Goal: Task Accomplishment & Management: Manage account settings

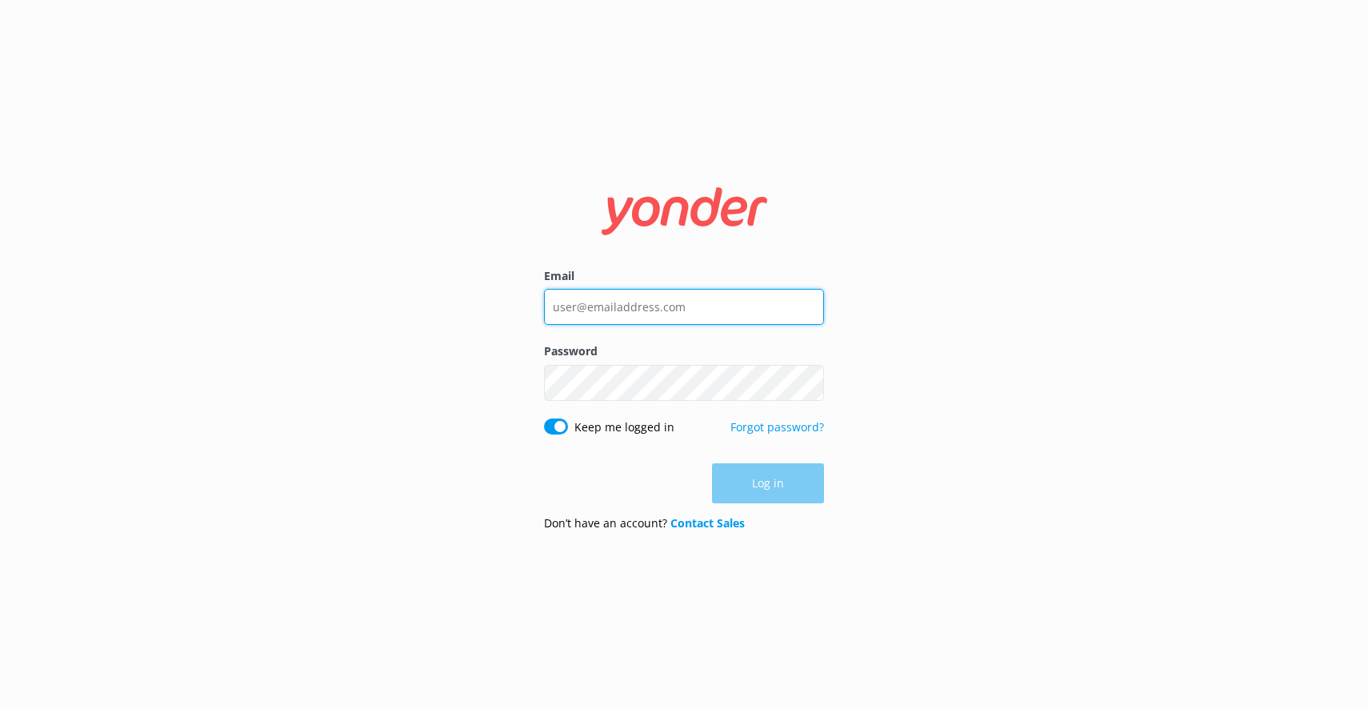
click at [710, 311] on input "Email" at bounding box center [684, 307] width 280 height 36
click at [0, 708] on com-1password-button at bounding box center [0, 709] width 0 height 0
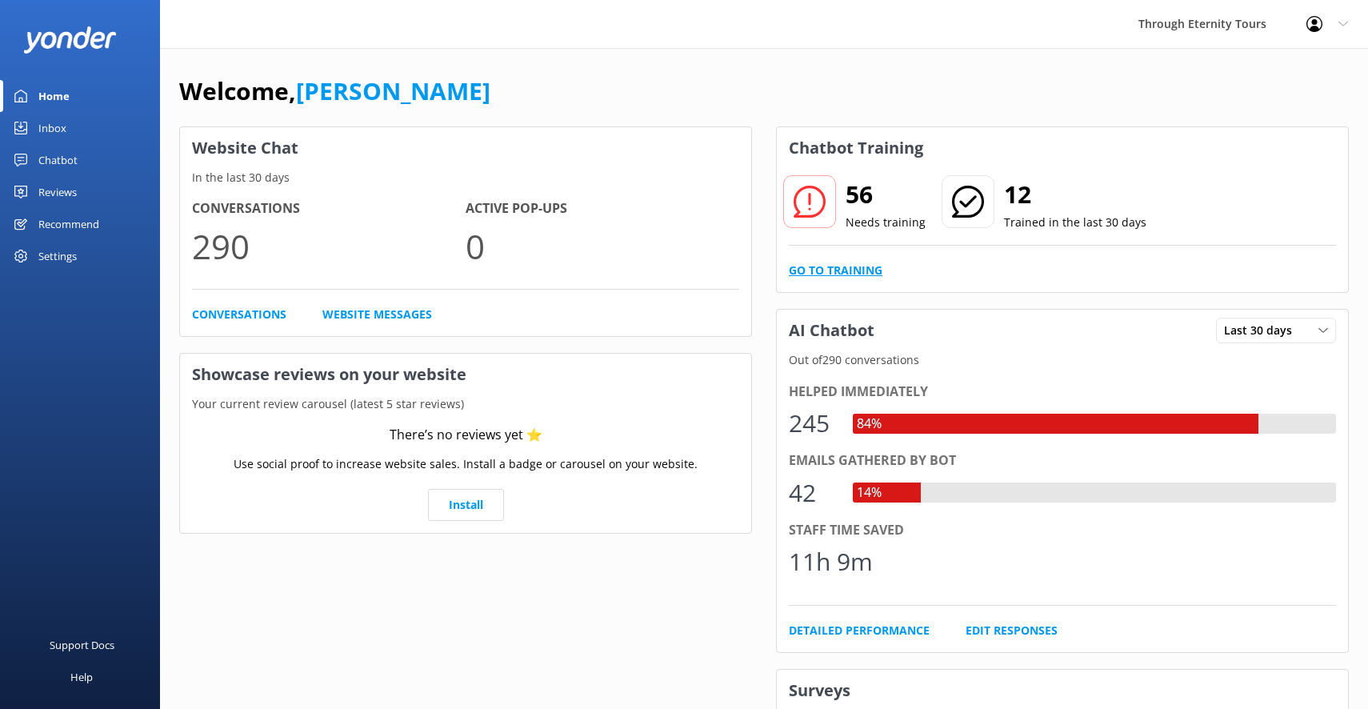
click at [849, 272] on link "Go to Training" at bounding box center [836, 271] width 94 height 18
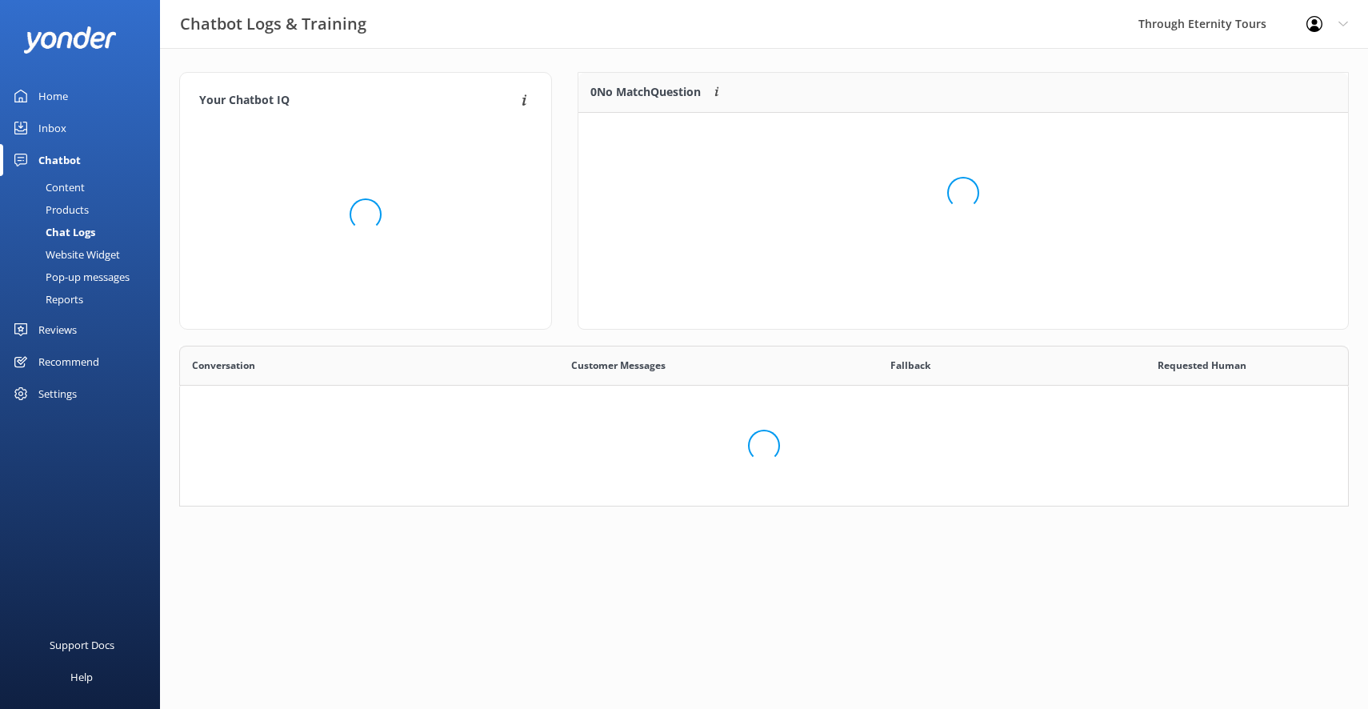
scroll to position [201, 769]
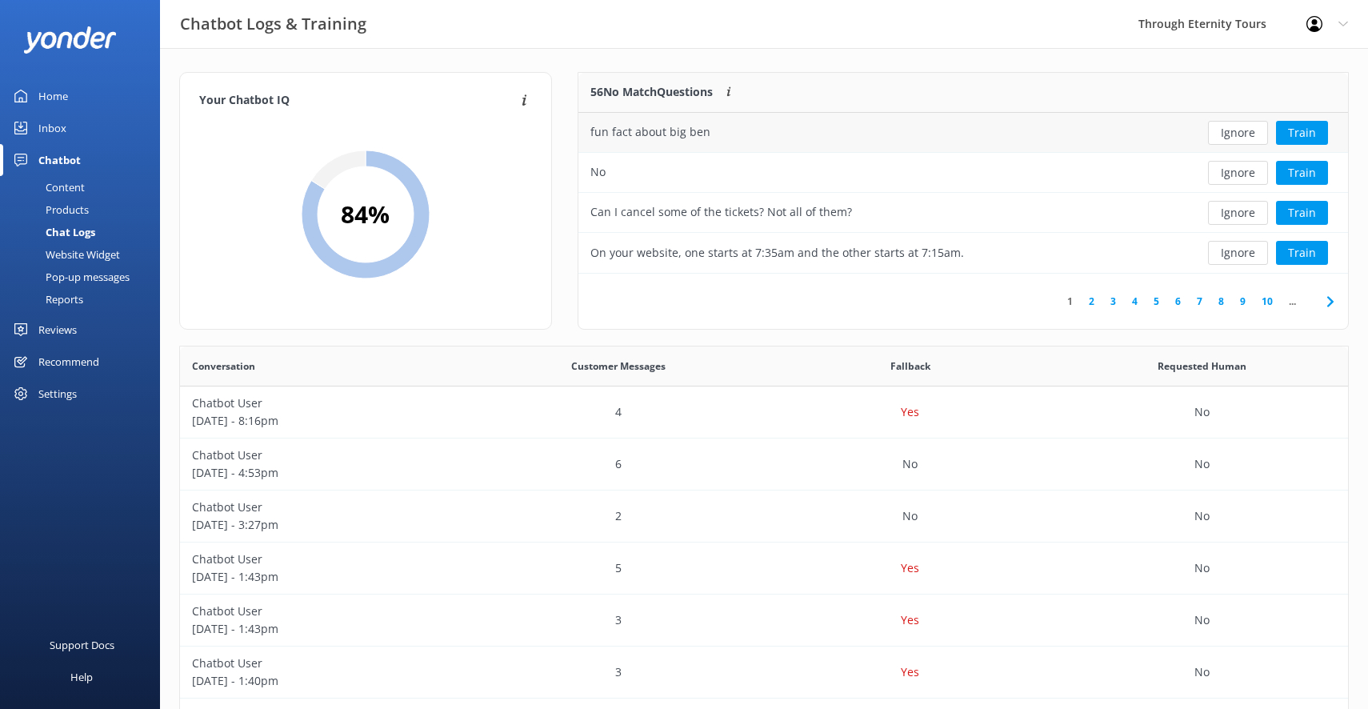
click at [814, 134] on div "fun fact about big ben" at bounding box center [882, 133] width 609 height 40
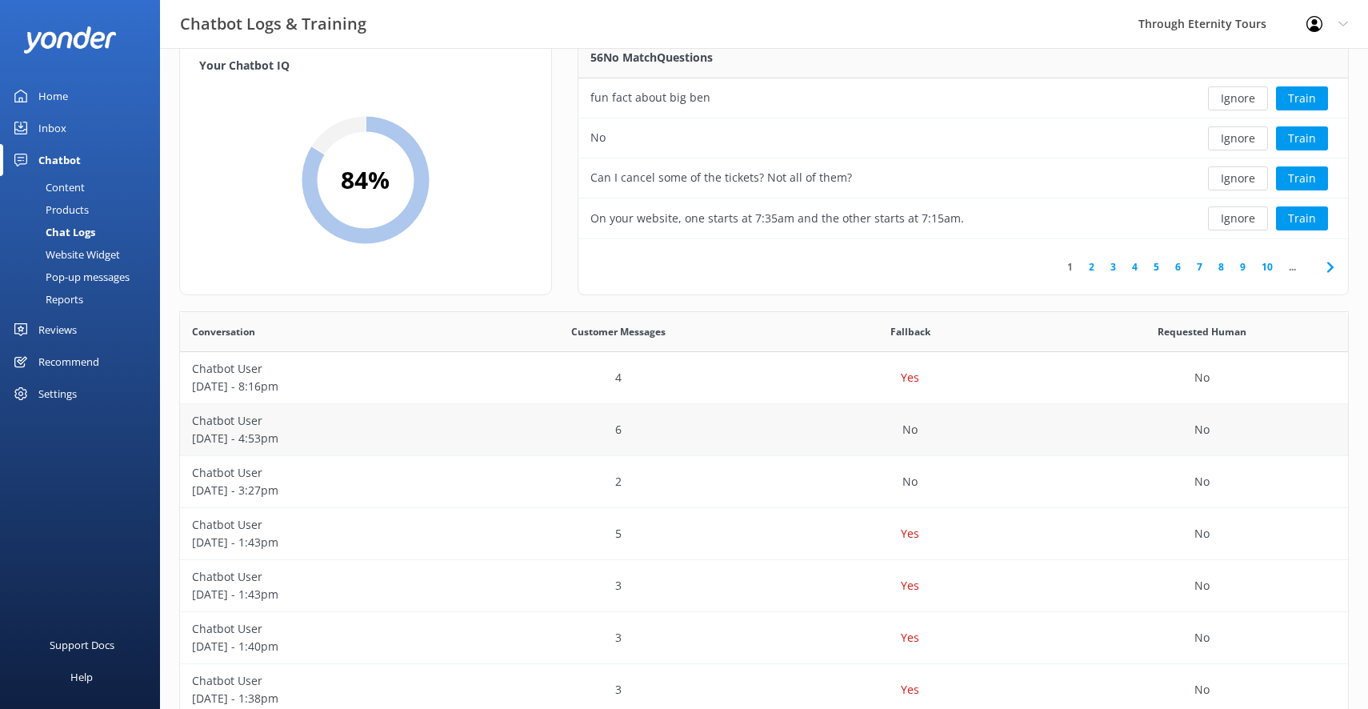
scroll to position [0, 0]
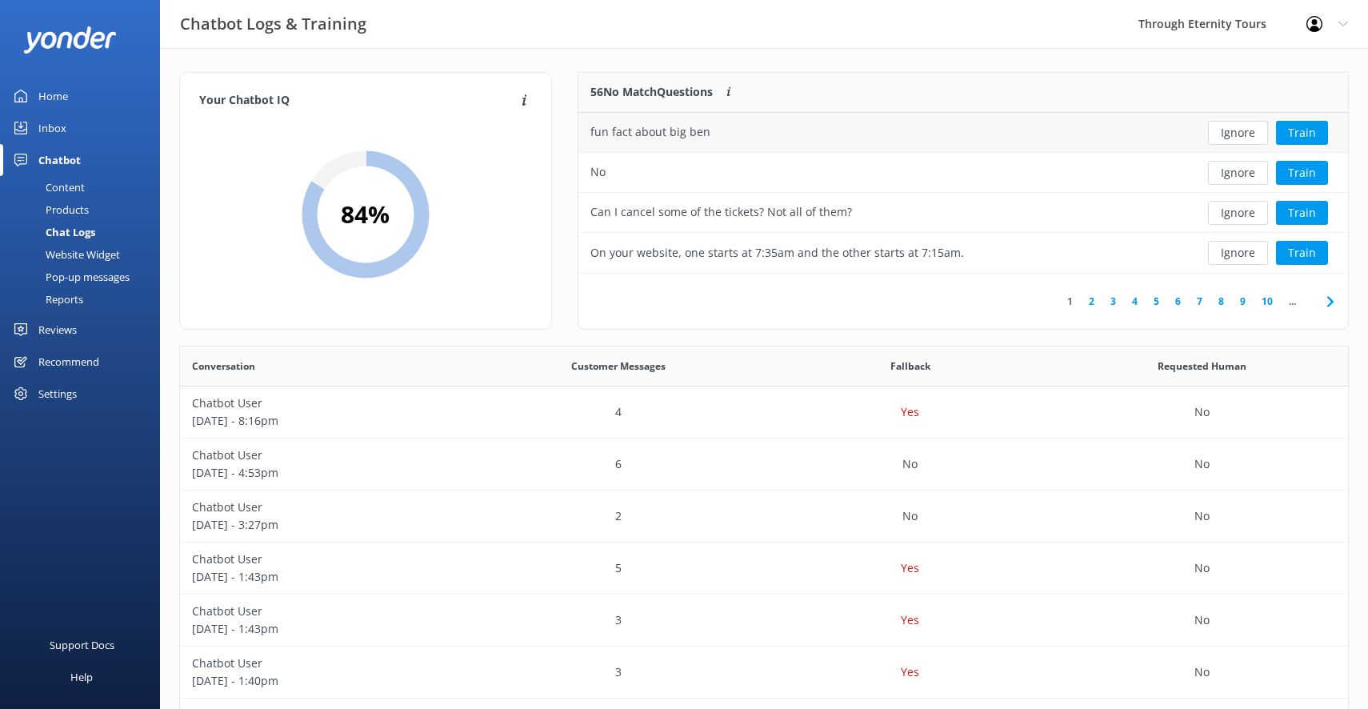
click at [794, 130] on div "fun fact about big ben" at bounding box center [882, 133] width 609 height 40
click at [75, 210] on div "Products" at bounding box center [49, 209] width 79 height 22
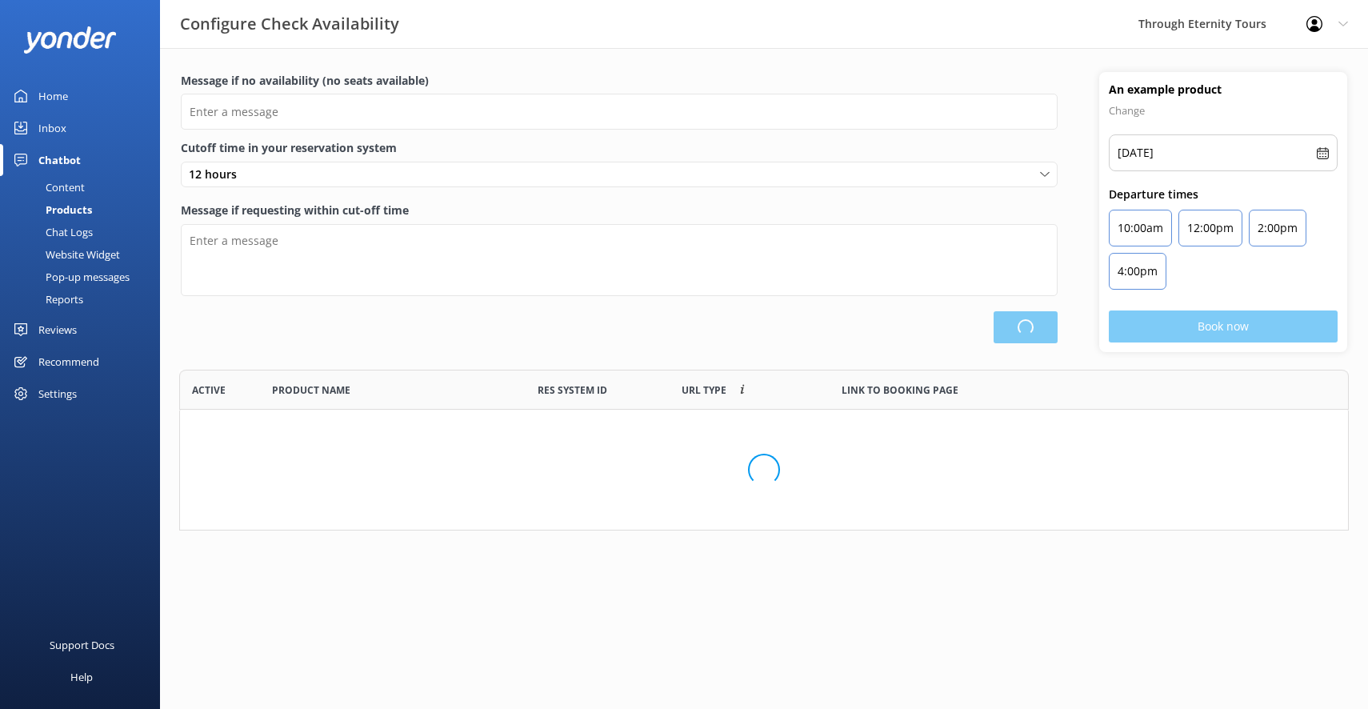
scroll to position [161, 1169]
type input "There are no spots available, please check an alternative day"
type textarea "Our online booking system closes {hours} prior to departure. Please contact us …"
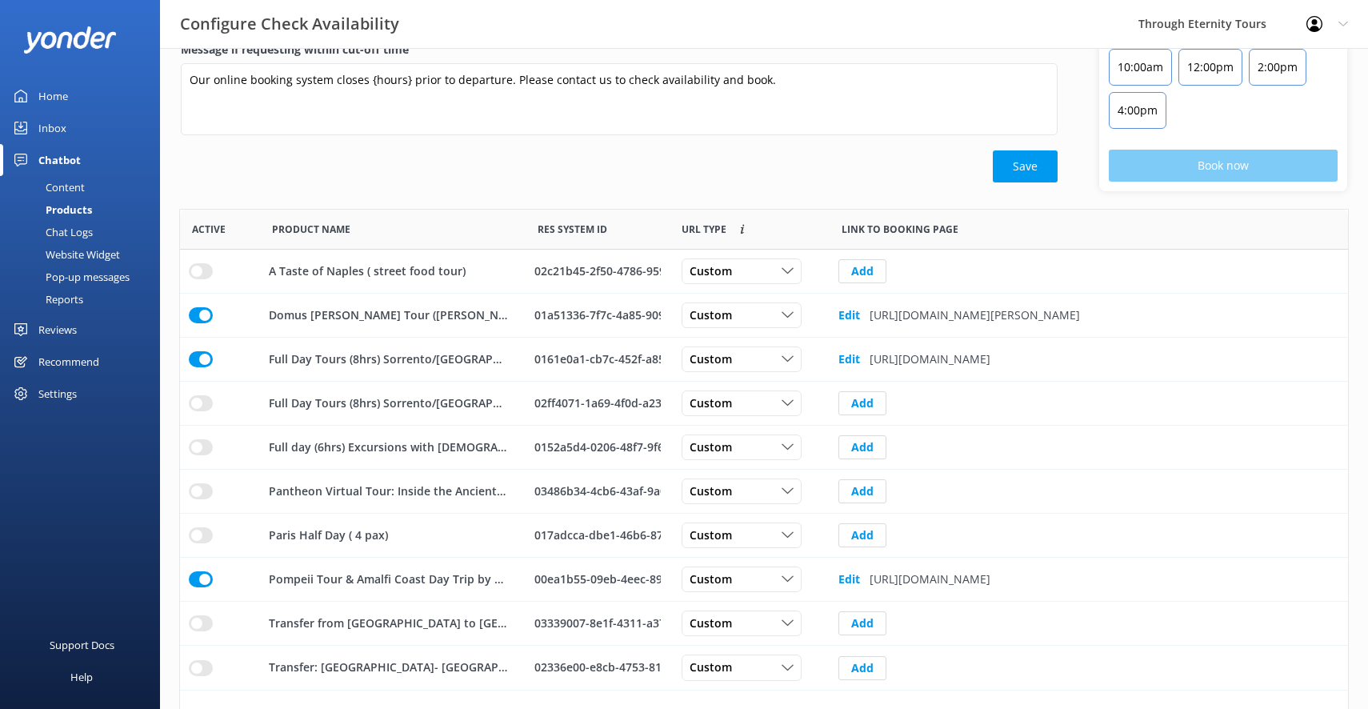
scroll to position [230, 0]
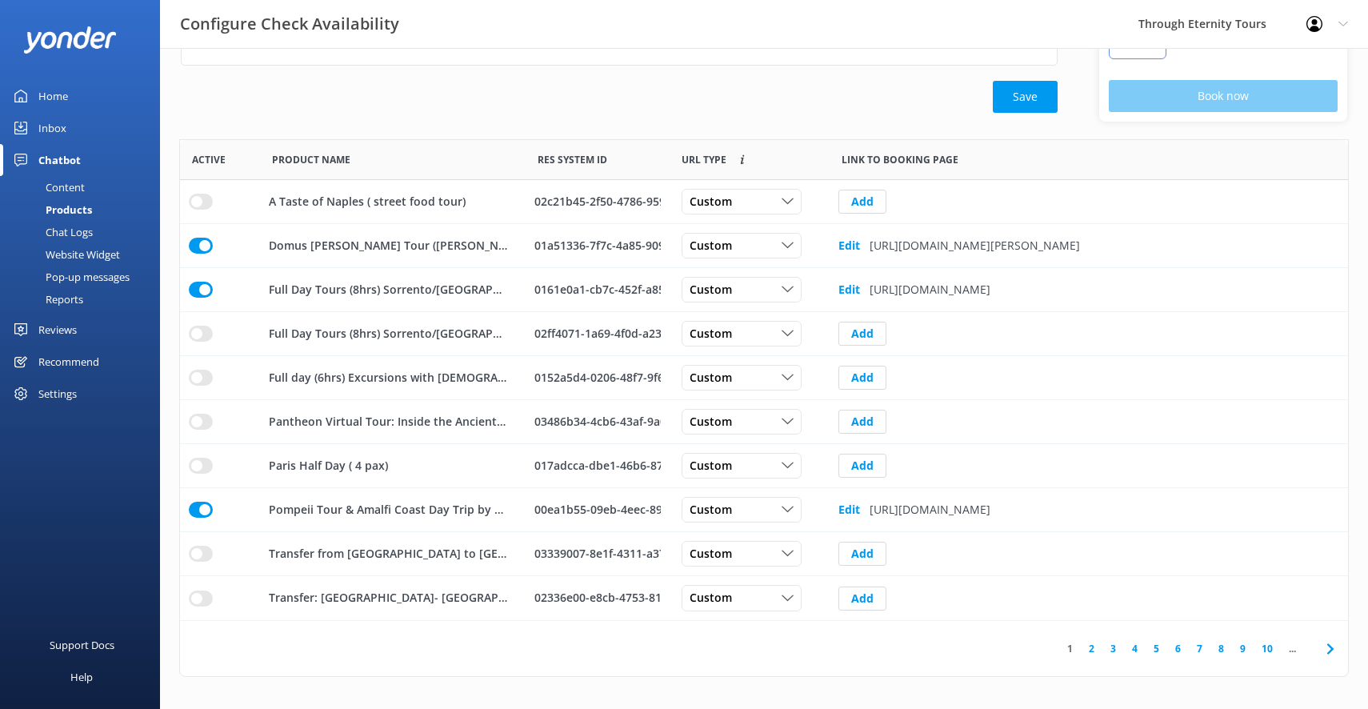
click at [1269, 648] on link "10" at bounding box center [1266, 648] width 27 height 15
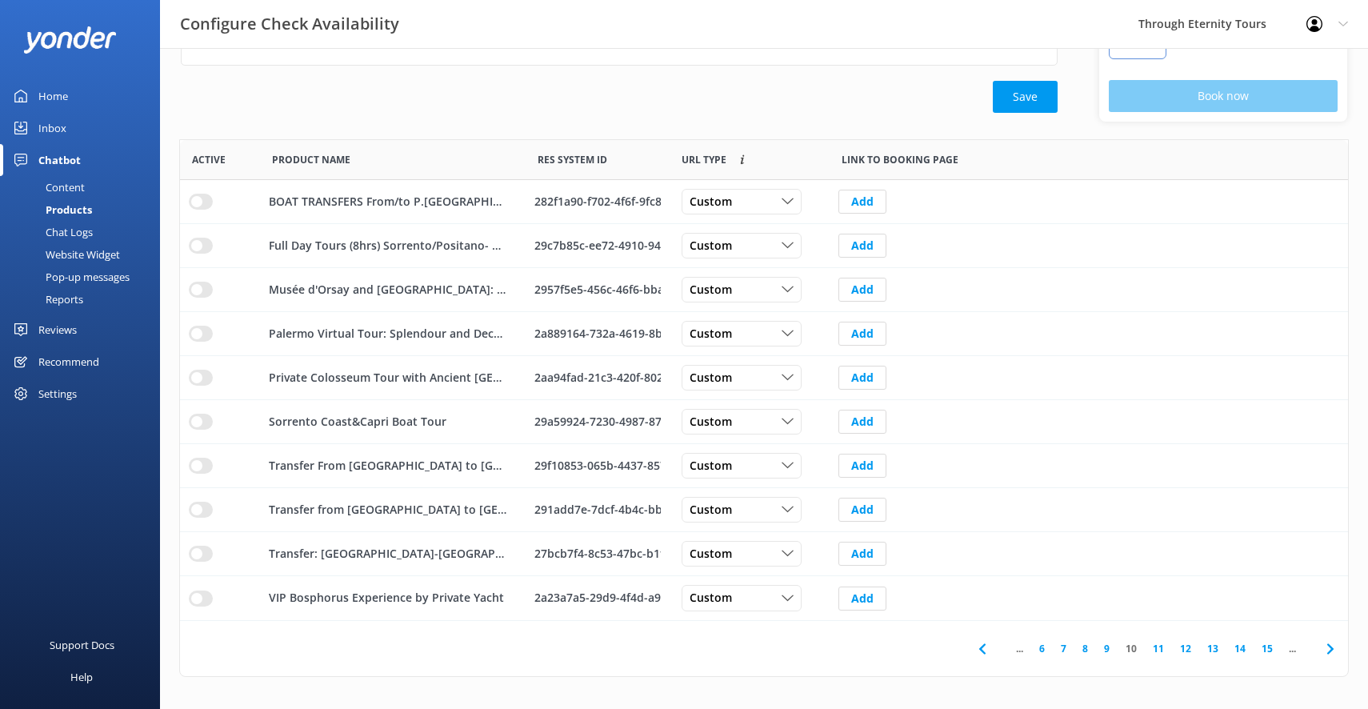
click at [1268, 652] on link "15" at bounding box center [1266, 648] width 27 height 15
click at [59, 395] on div "Settings" at bounding box center [57, 393] width 38 height 32
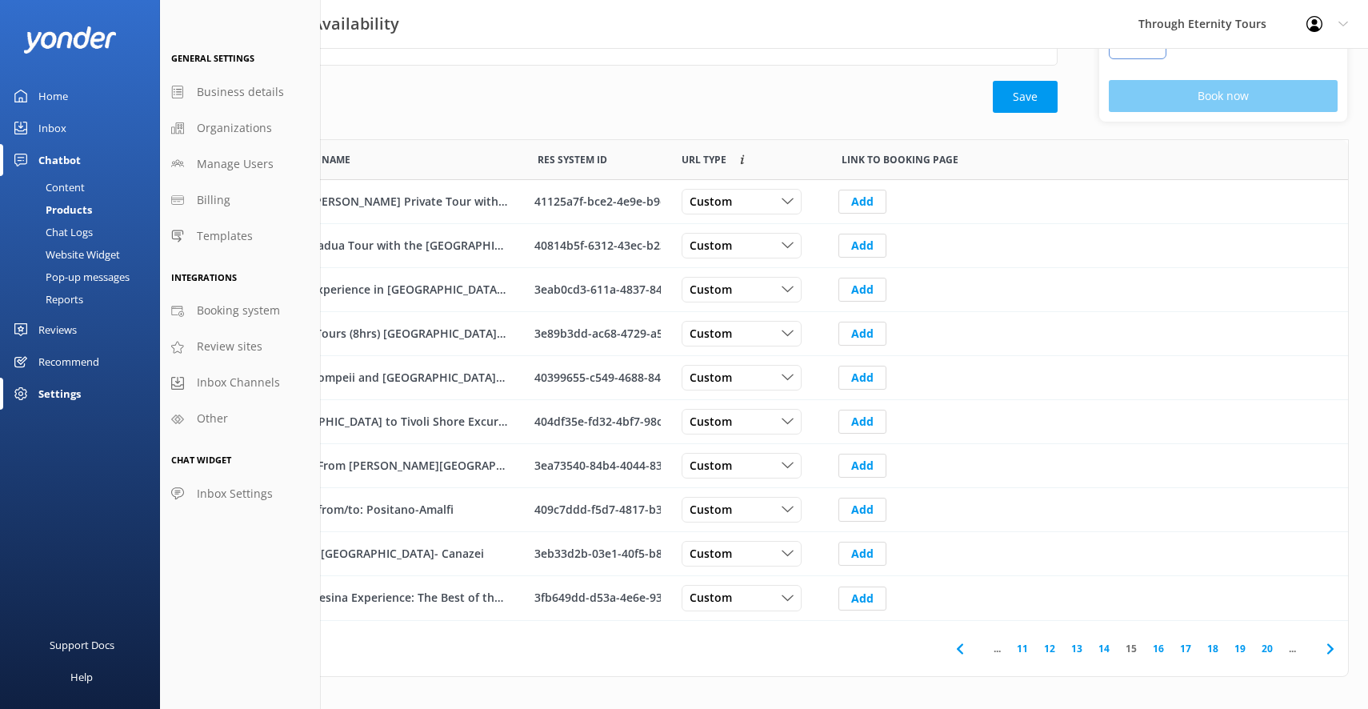
click at [63, 185] on div "Content" at bounding box center [47, 187] width 75 height 22
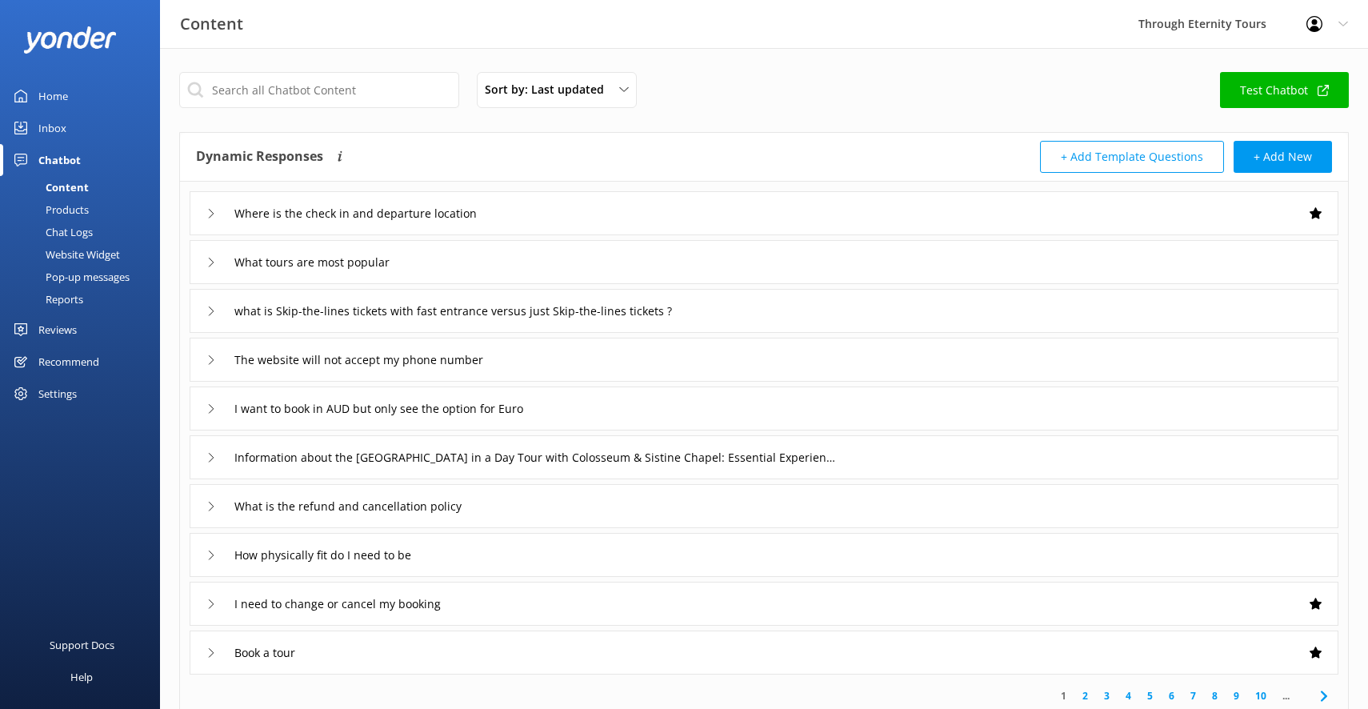
click at [79, 234] on div "Chat Logs" at bounding box center [51, 232] width 83 height 22
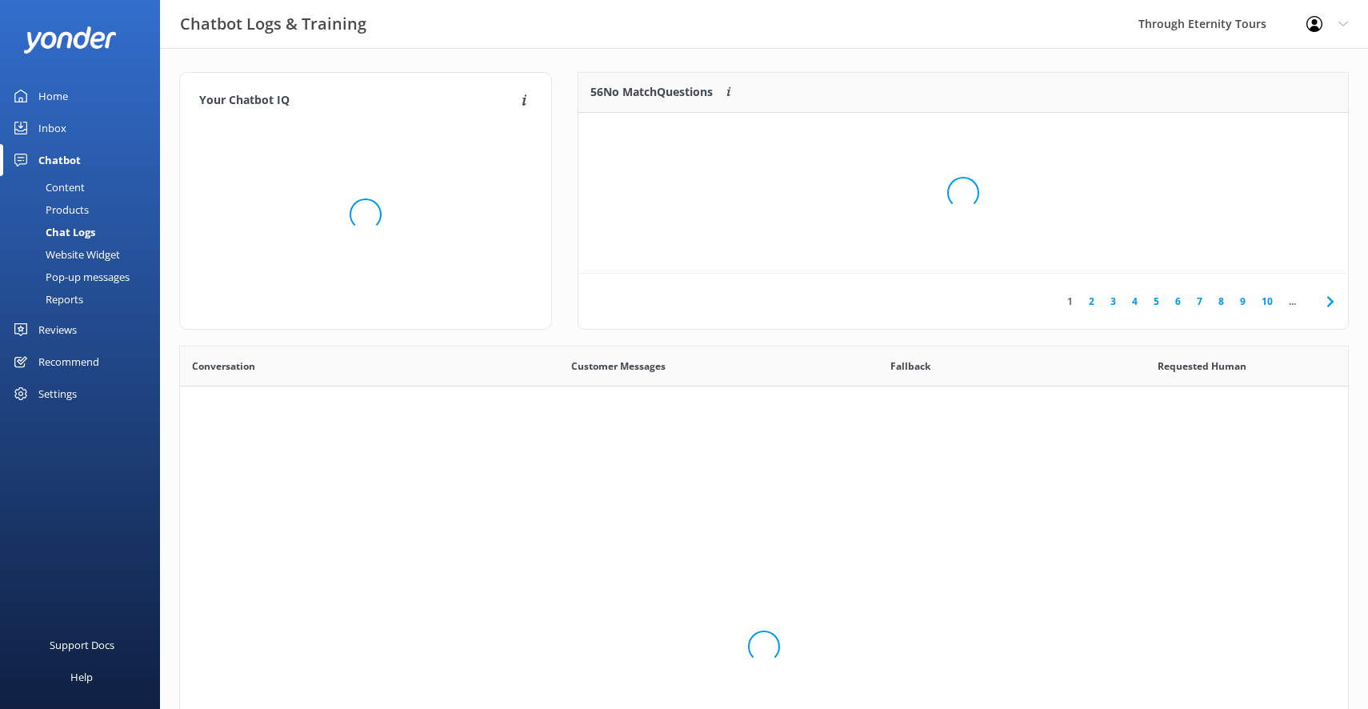
scroll to position [561, 1168]
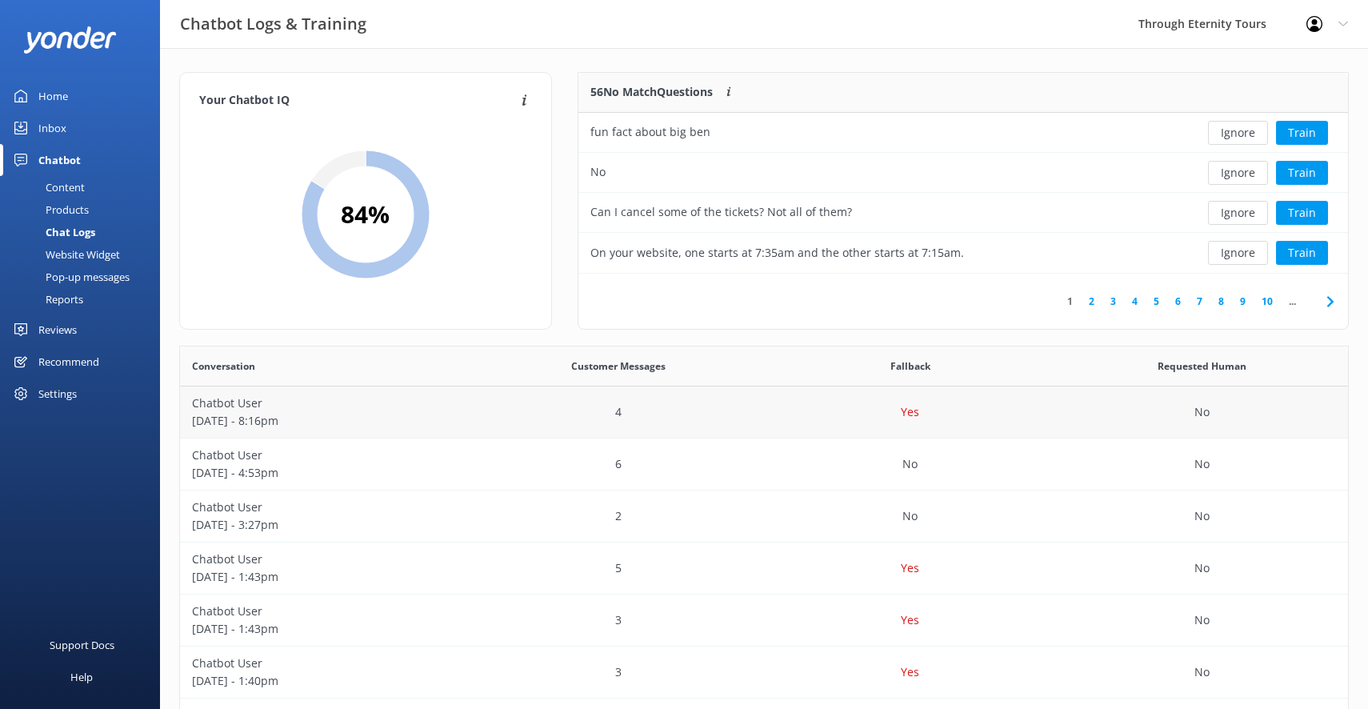
click at [507, 412] on div "4" at bounding box center [618, 412] width 292 height 52
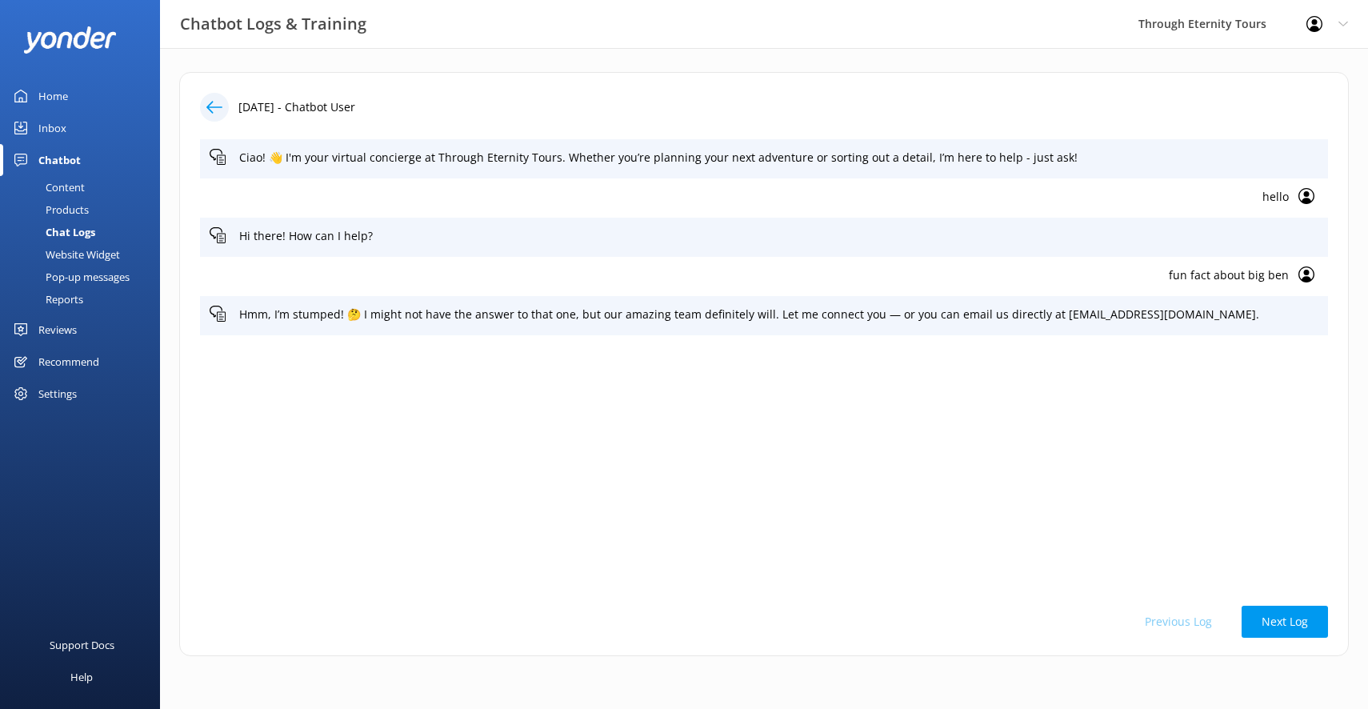
click at [1305, 271] on use at bounding box center [1306, 274] width 16 height 16
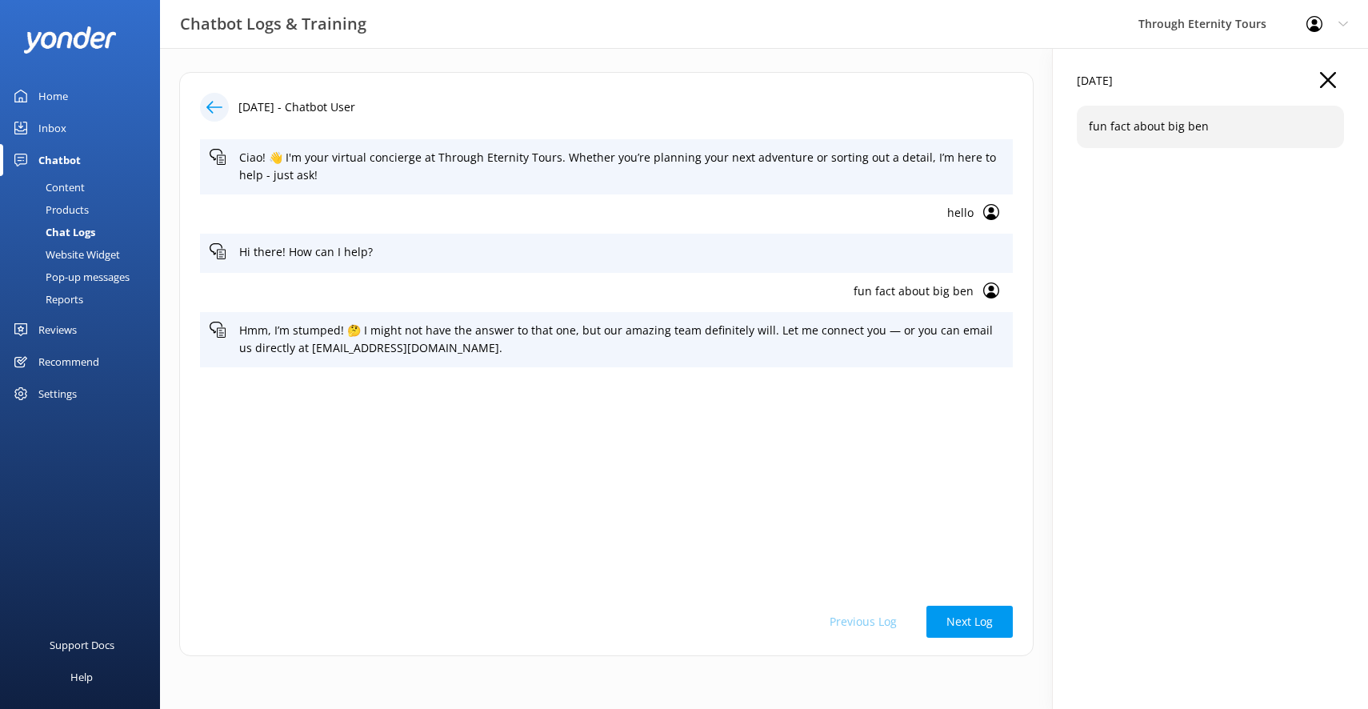
click at [1324, 78] on use at bounding box center [1328, 80] width 16 height 16
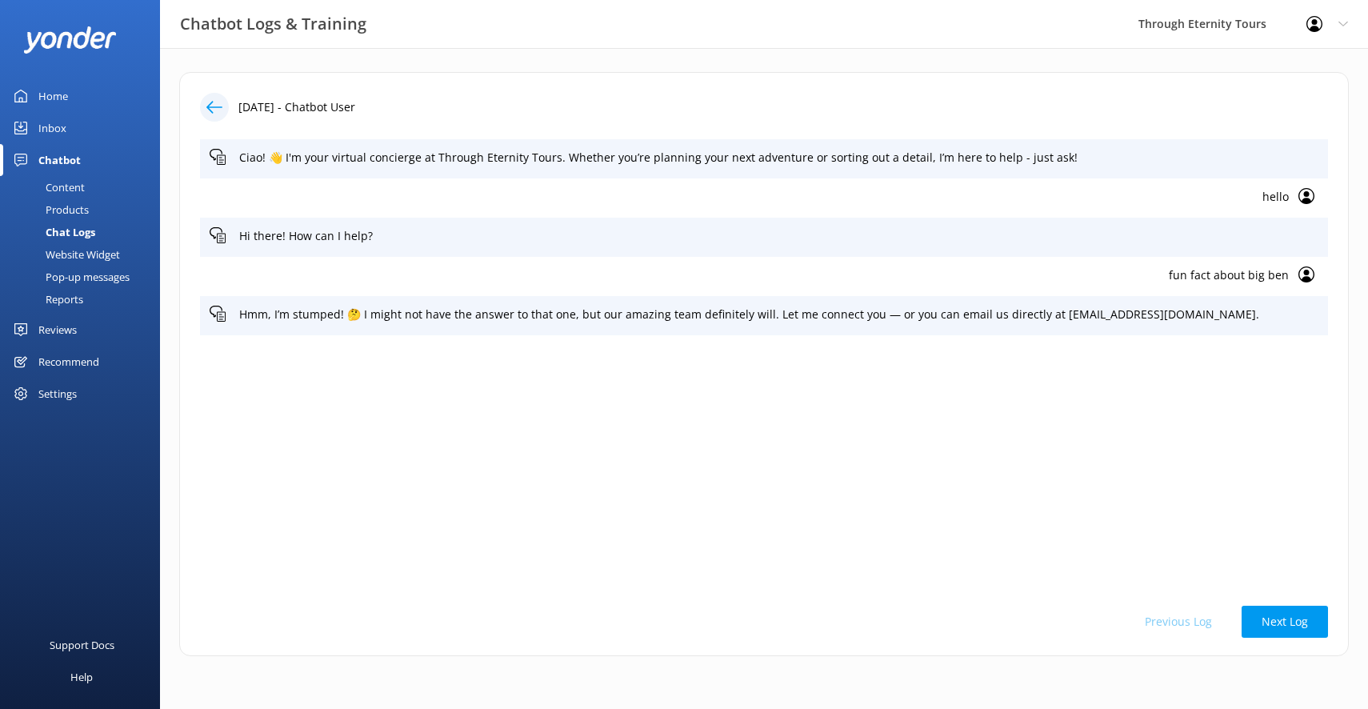
click at [213, 105] on icon at bounding box center [214, 107] width 16 height 16
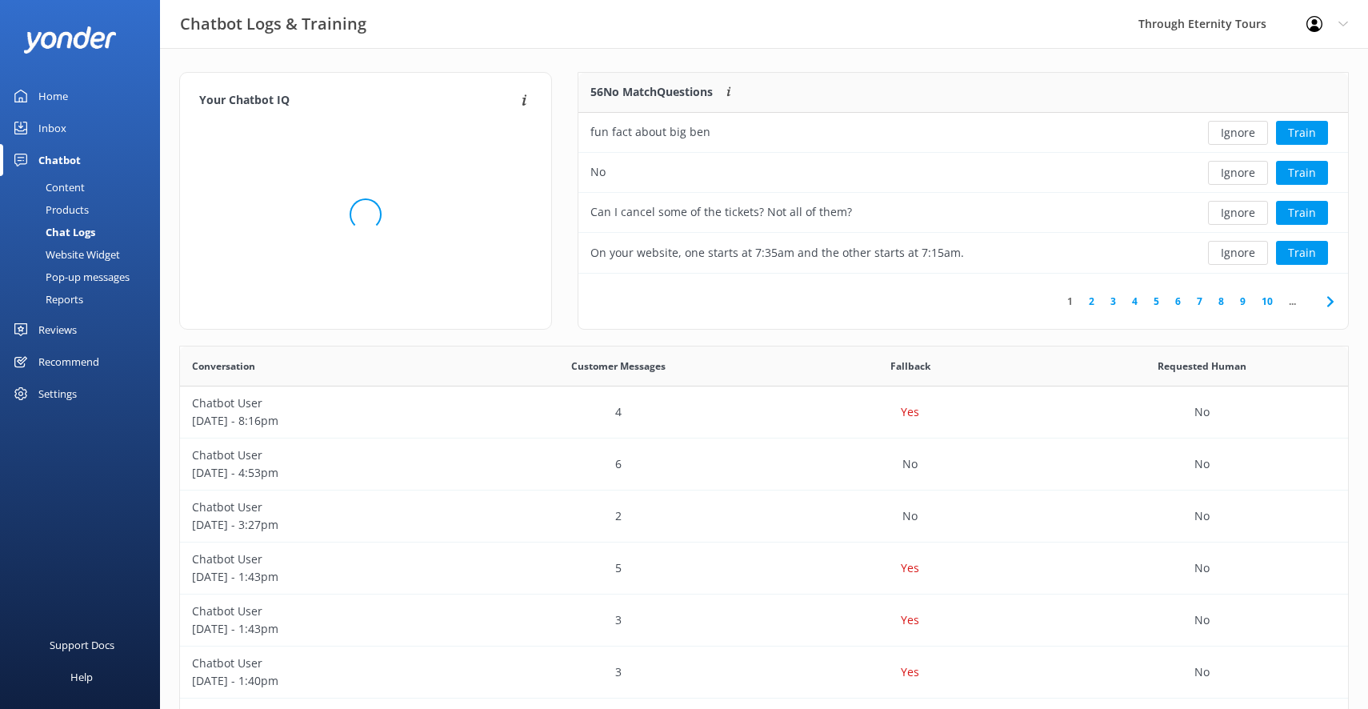
scroll to position [561, 1168]
click at [1125, 182] on div "No" at bounding box center [882, 173] width 609 height 40
click at [809, 212] on div "Can I cancel some of the tickets? Not all of them?" at bounding box center [721, 212] width 262 height 18
click at [1126, 259] on div "On your website, one starts at 7:35am and the other starts at 7:15am." at bounding box center [882, 253] width 609 height 40
click at [489, 527] on div "2" at bounding box center [618, 516] width 292 height 52
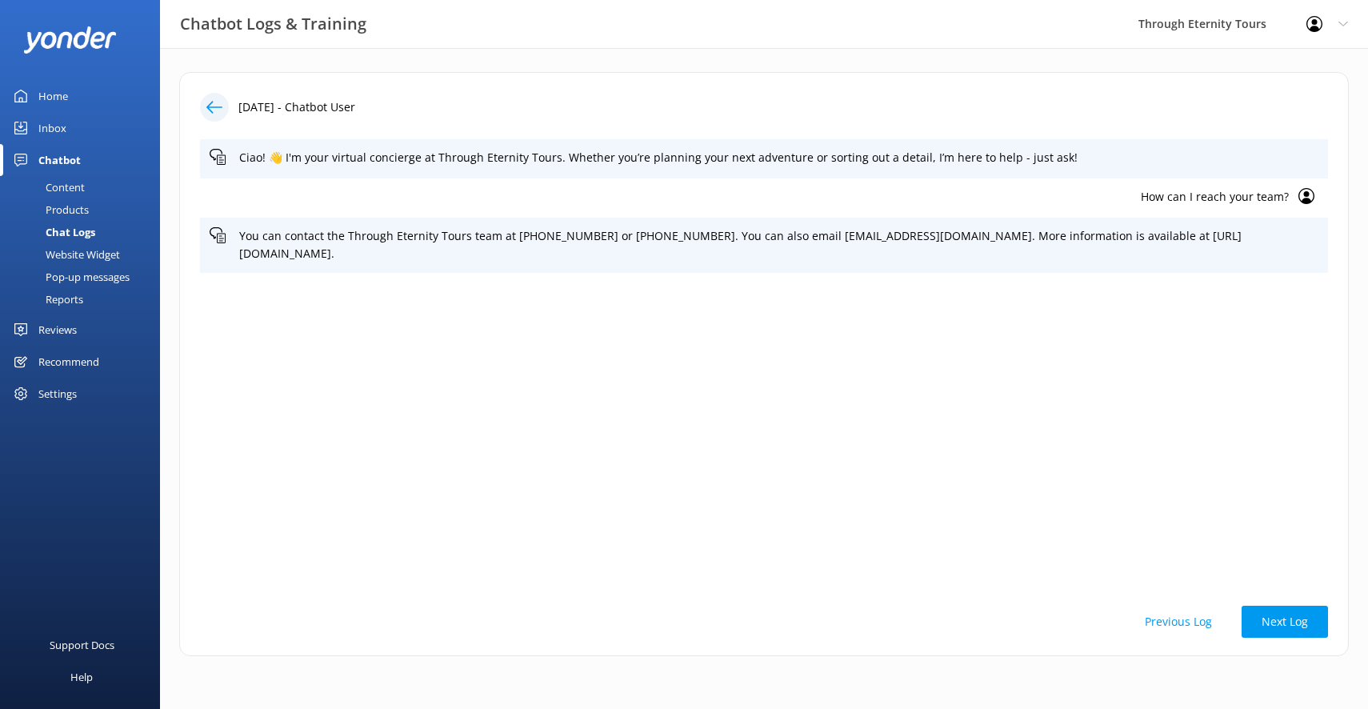
click at [210, 102] on icon at bounding box center [214, 107] width 16 height 16
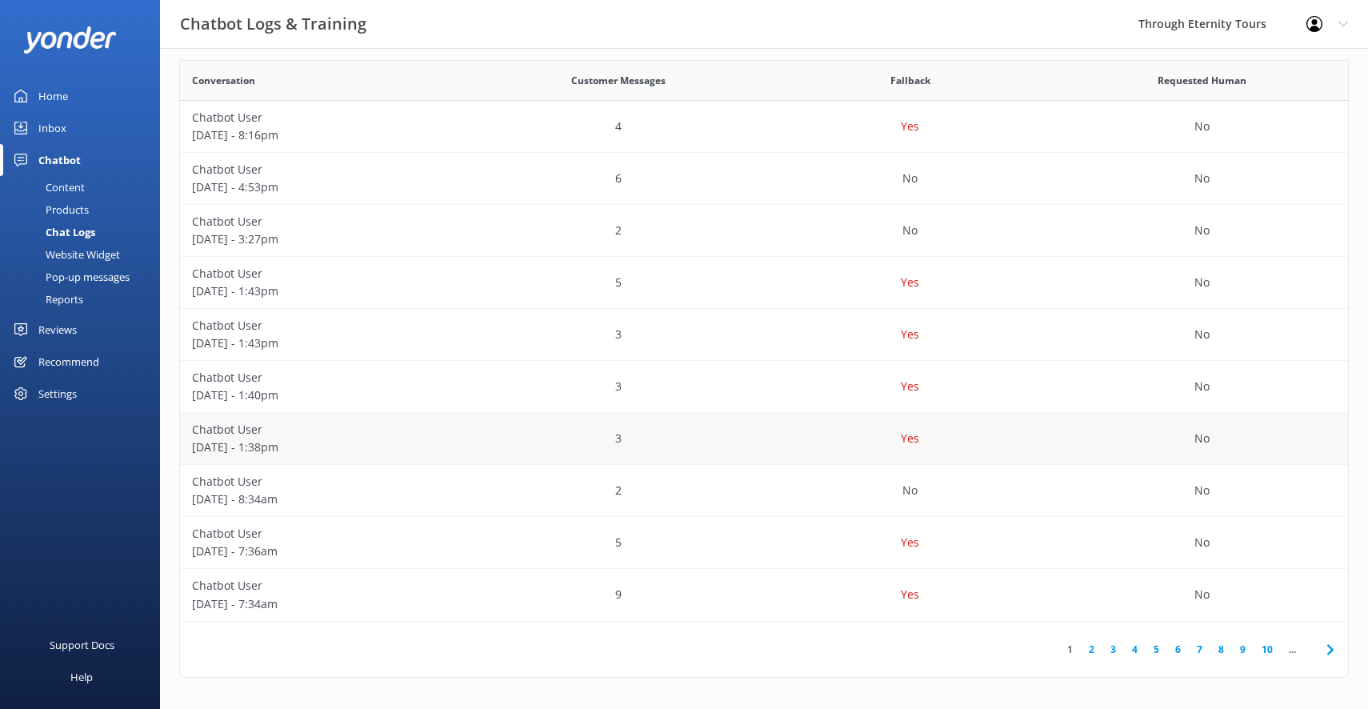
scroll to position [286, 0]
click at [490, 493] on div "2" at bounding box center [618, 490] width 292 height 52
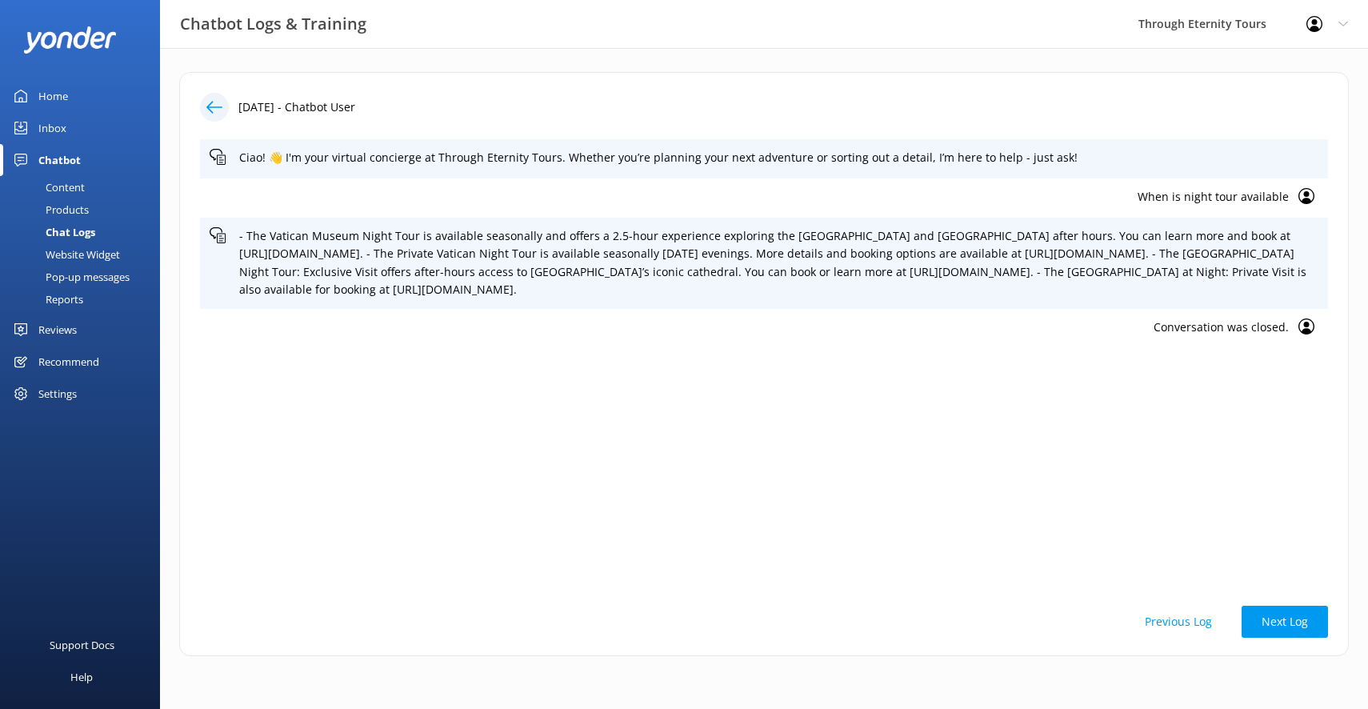
click at [210, 103] on use at bounding box center [214, 107] width 16 height 12
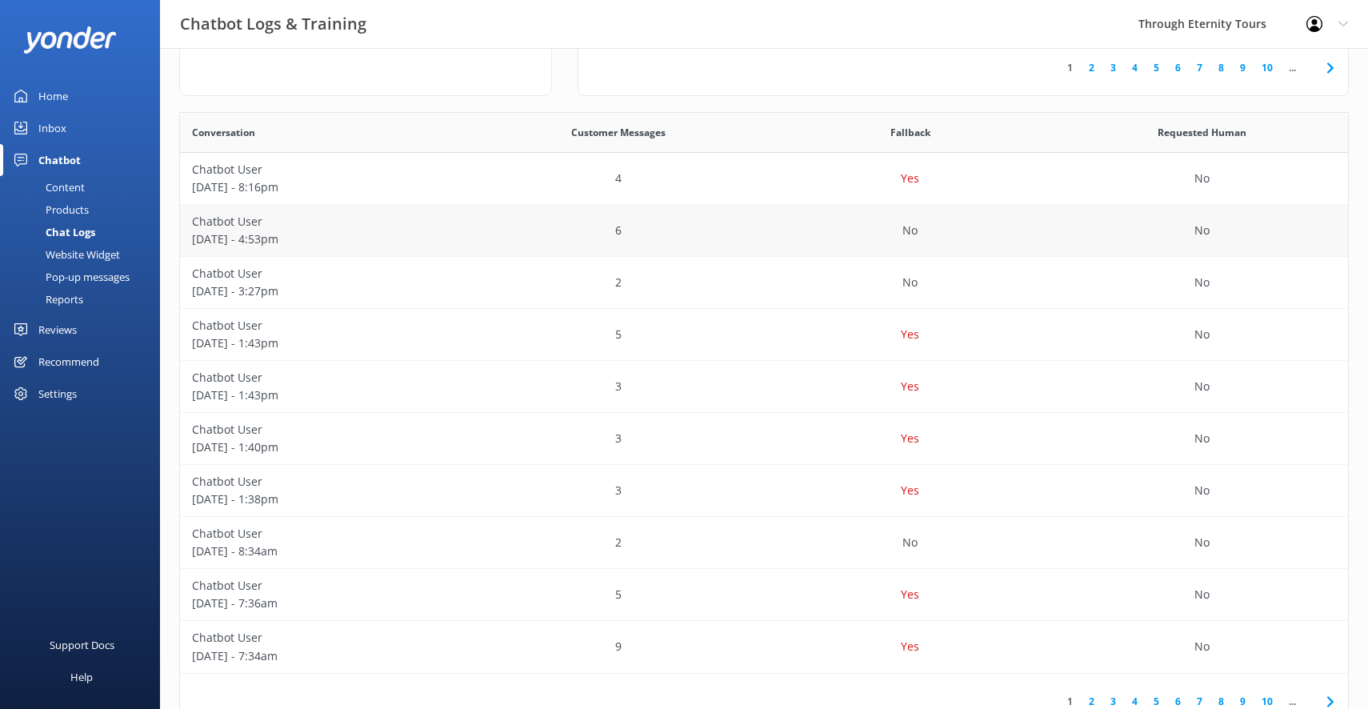
scroll to position [286, 0]
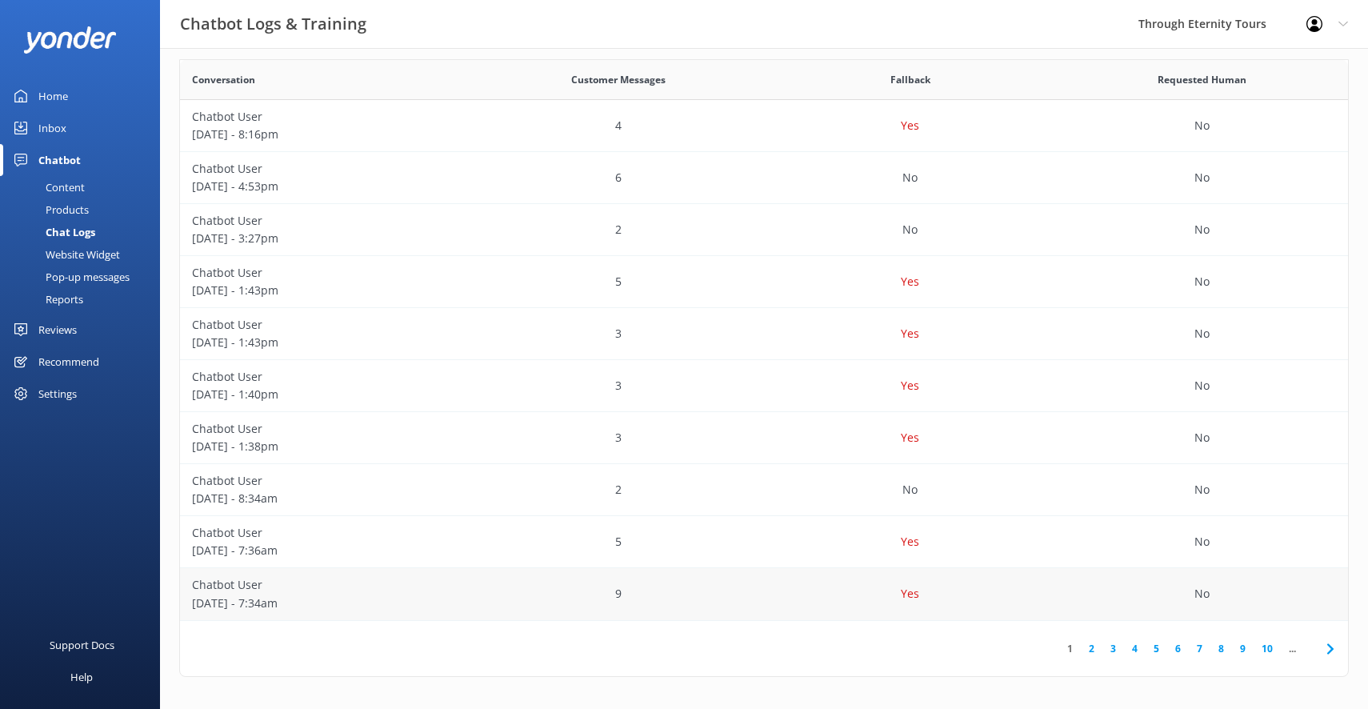
click at [525, 596] on div "9" at bounding box center [618, 594] width 292 height 52
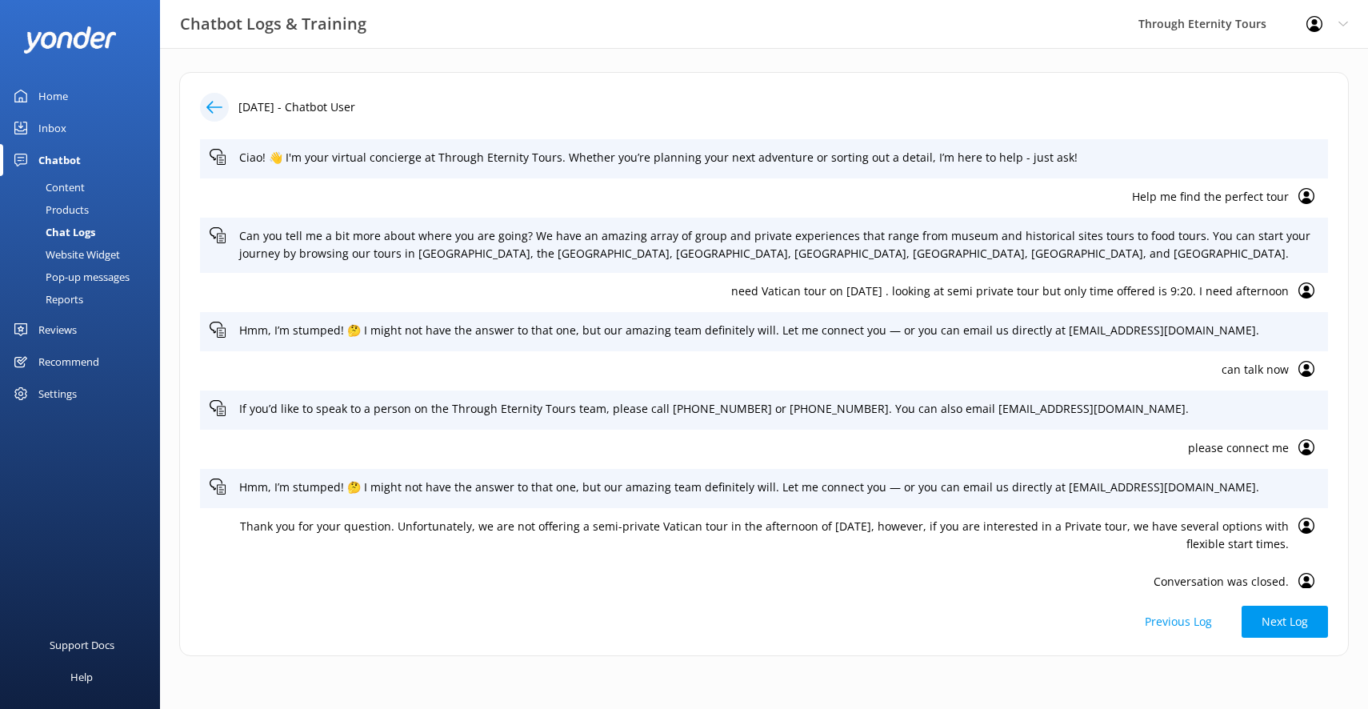
click at [1299, 525] on icon at bounding box center [1306, 525] width 16 height 16
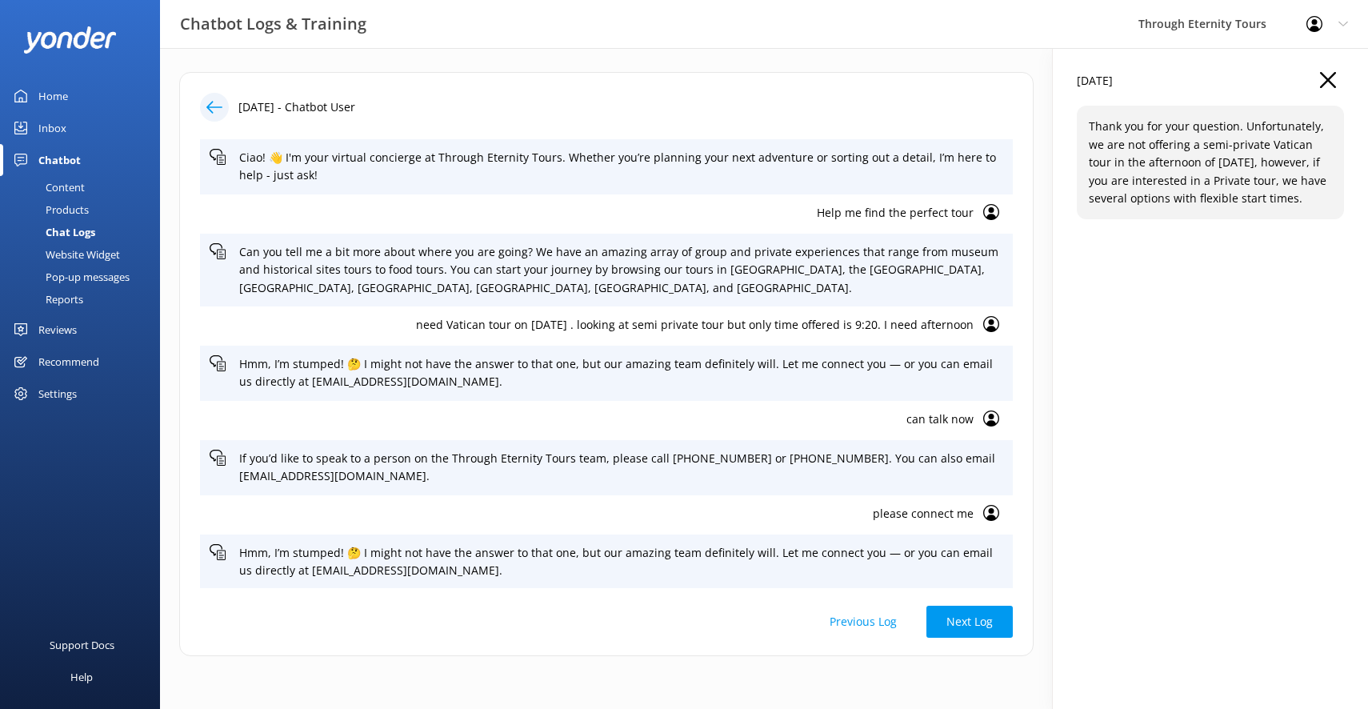
click at [1324, 82] on use at bounding box center [1328, 80] width 16 height 16
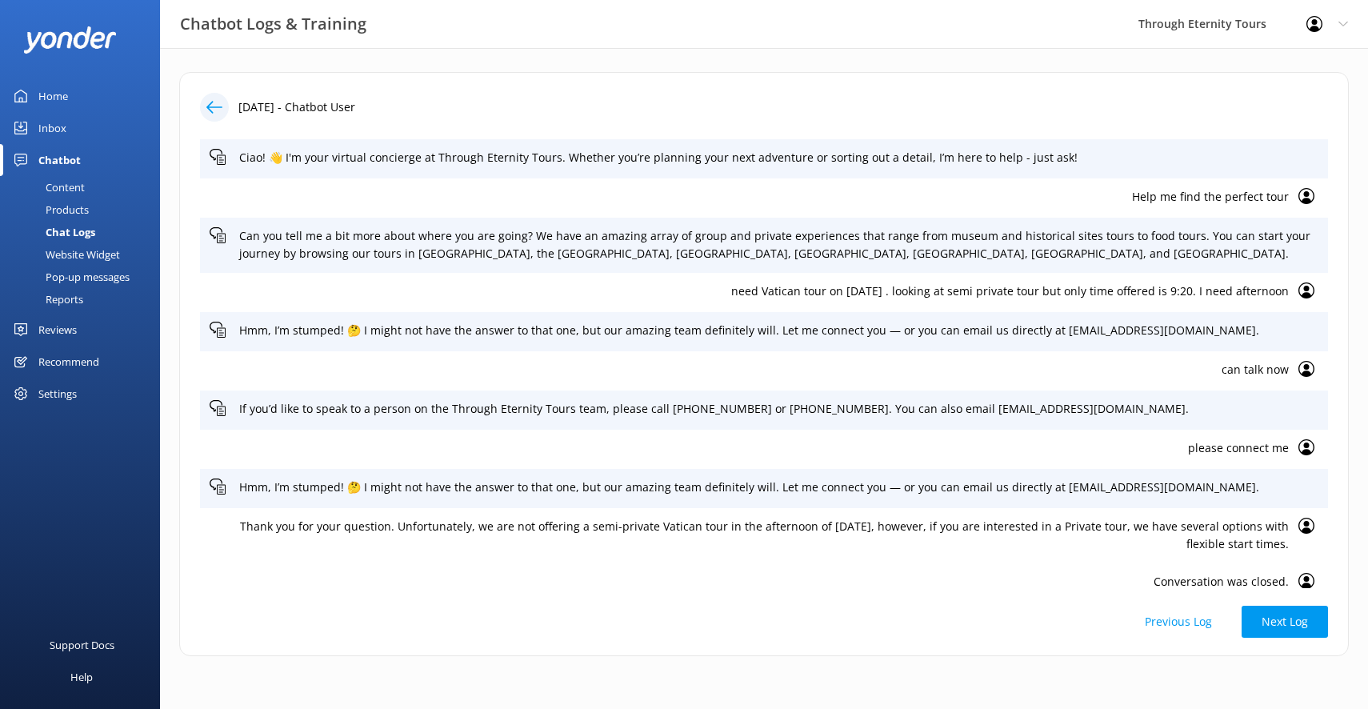
drag, startPoint x: 222, startPoint y: 523, endPoint x: 1289, endPoint y: 545, distance: 1067.1
click at [1289, 545] on div "Thank you for your question. Unfortunately, we are not offering a semi-private …" at bounding box center [764, 535] width 1128 height 55
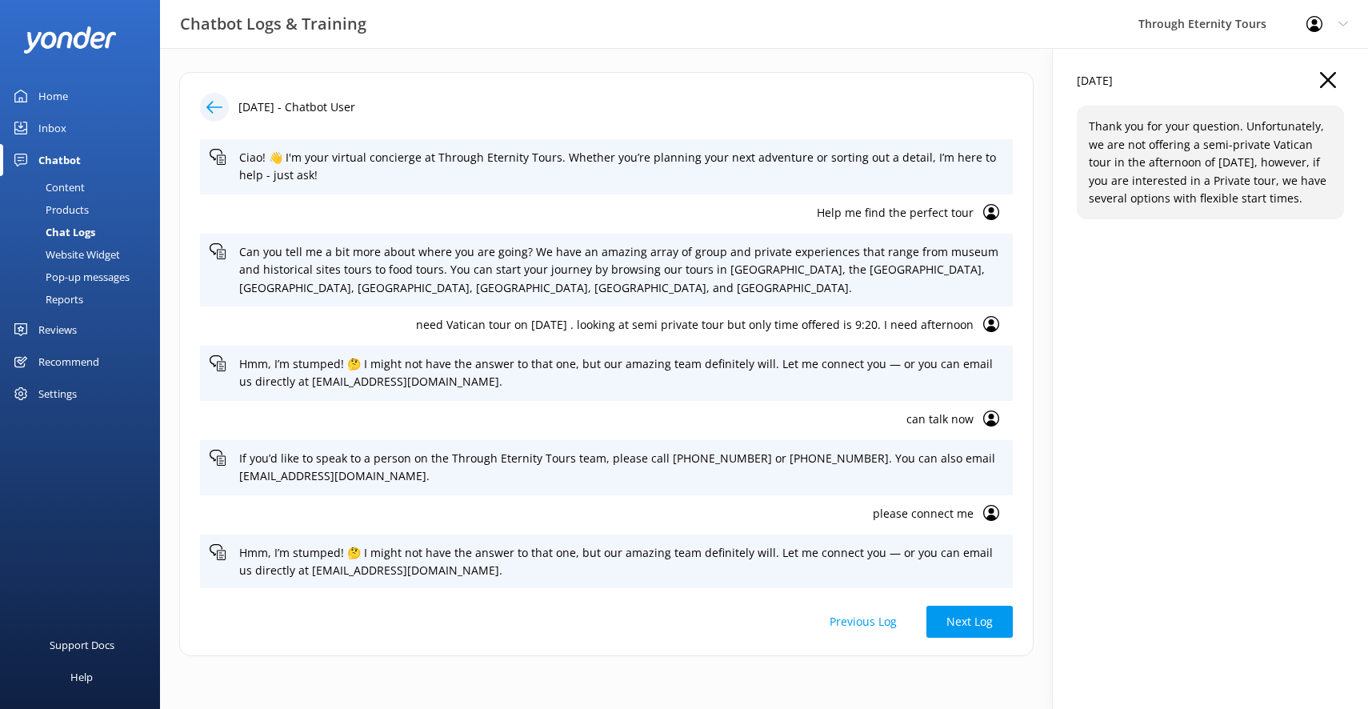
click at [1160, 161] on p "Thank you for your question. Unfortunately, we are not offering a semi-private …" at bounding box center [1209, 163] width 243 height 90
click at [1112, 84] on p "[DATE]" at bounding box center [1094, 81] width 36 height 18
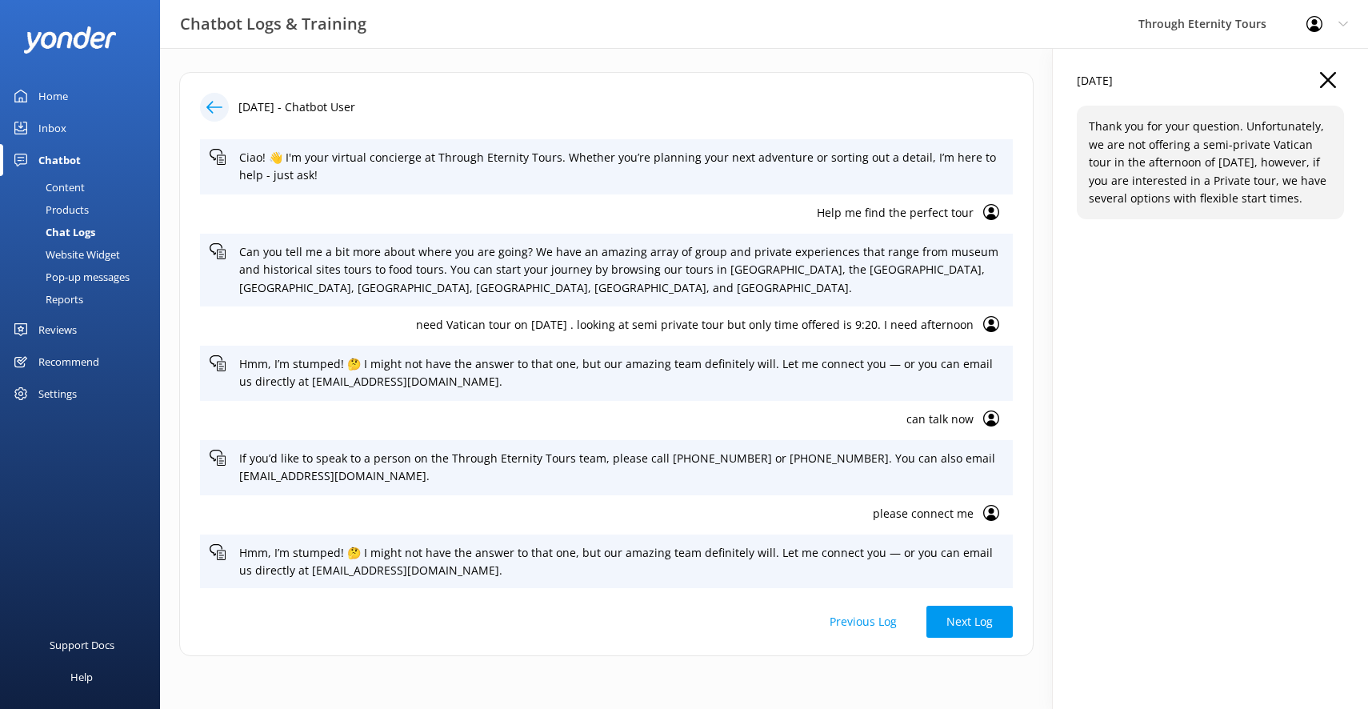
click at [1332, 81] on icon at bounding box center [1328, 80] width 16 height 16
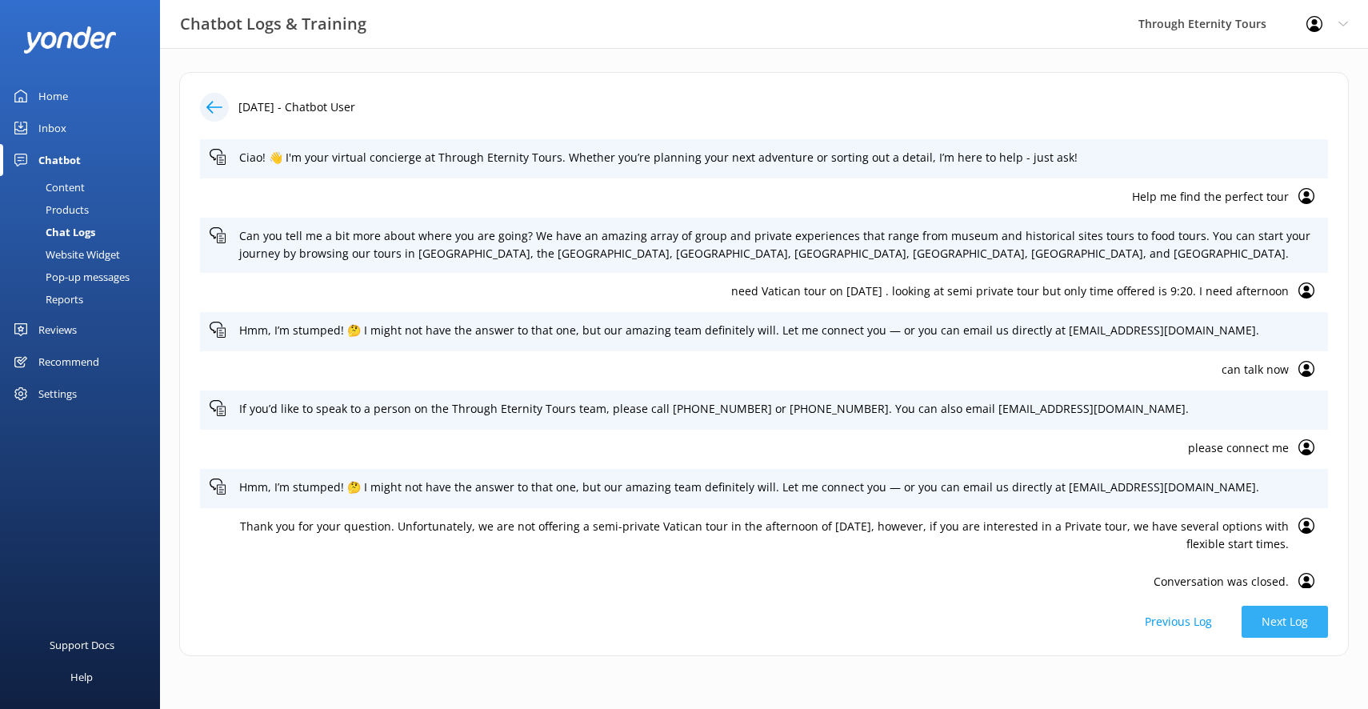
click at [1282, 614] on button "Next Log" at bounding box center [1284, 621] width 86 height 32
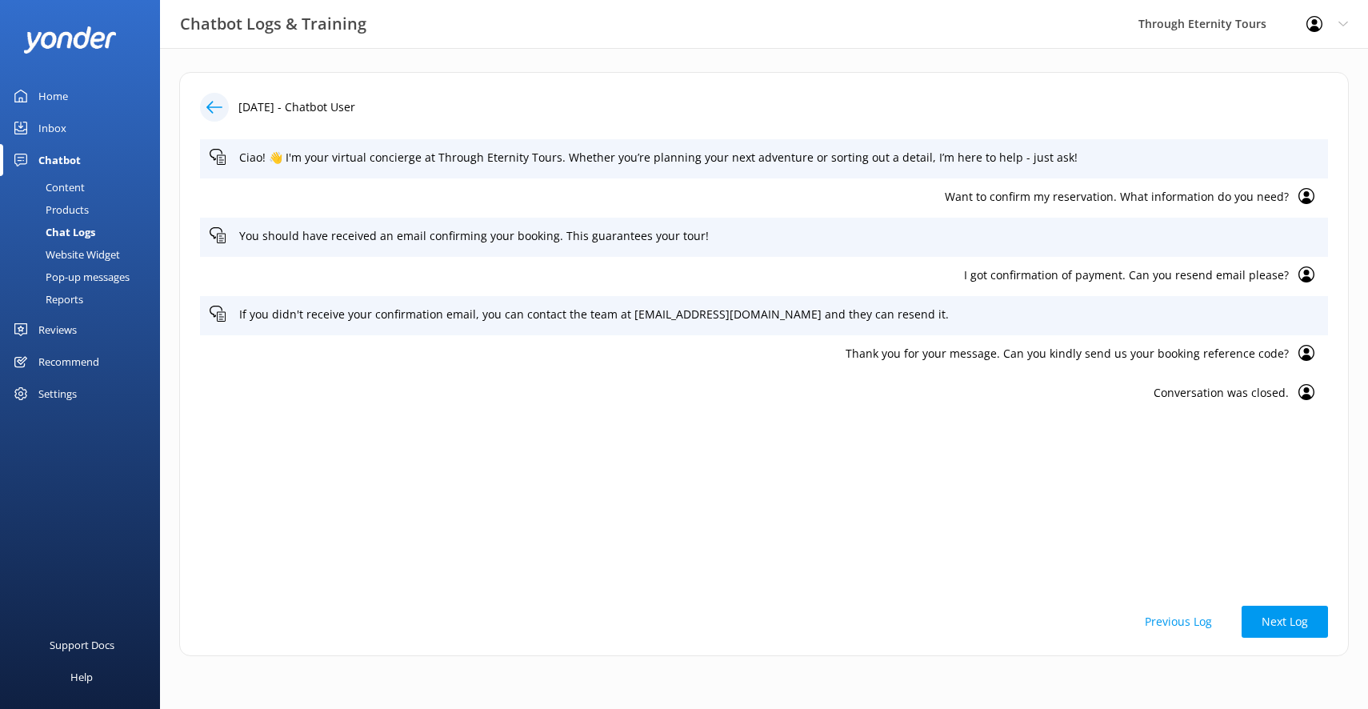
click at [56, 393] on div "Settings" at bounding box center [57, 393] width 38 height 32
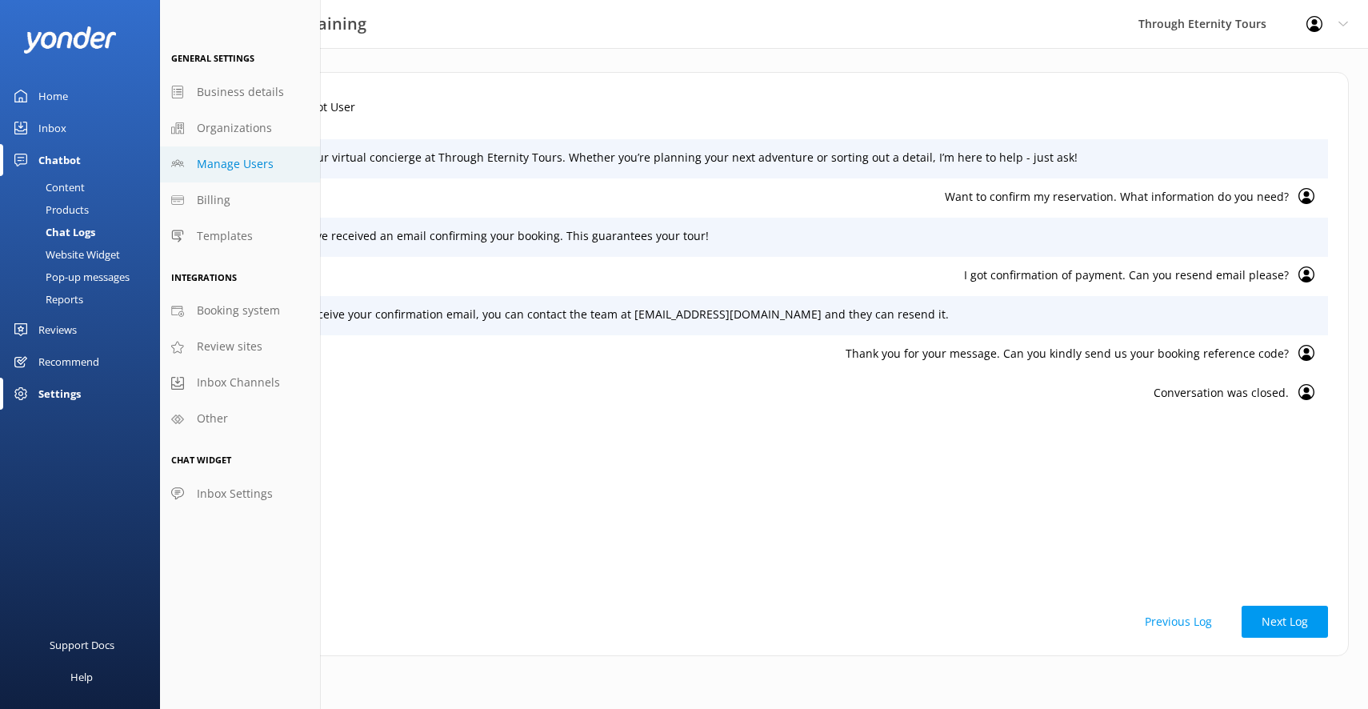
click at [237, 172] on span "Manage Users" at bounding box center [235, 164] width 77 height 18
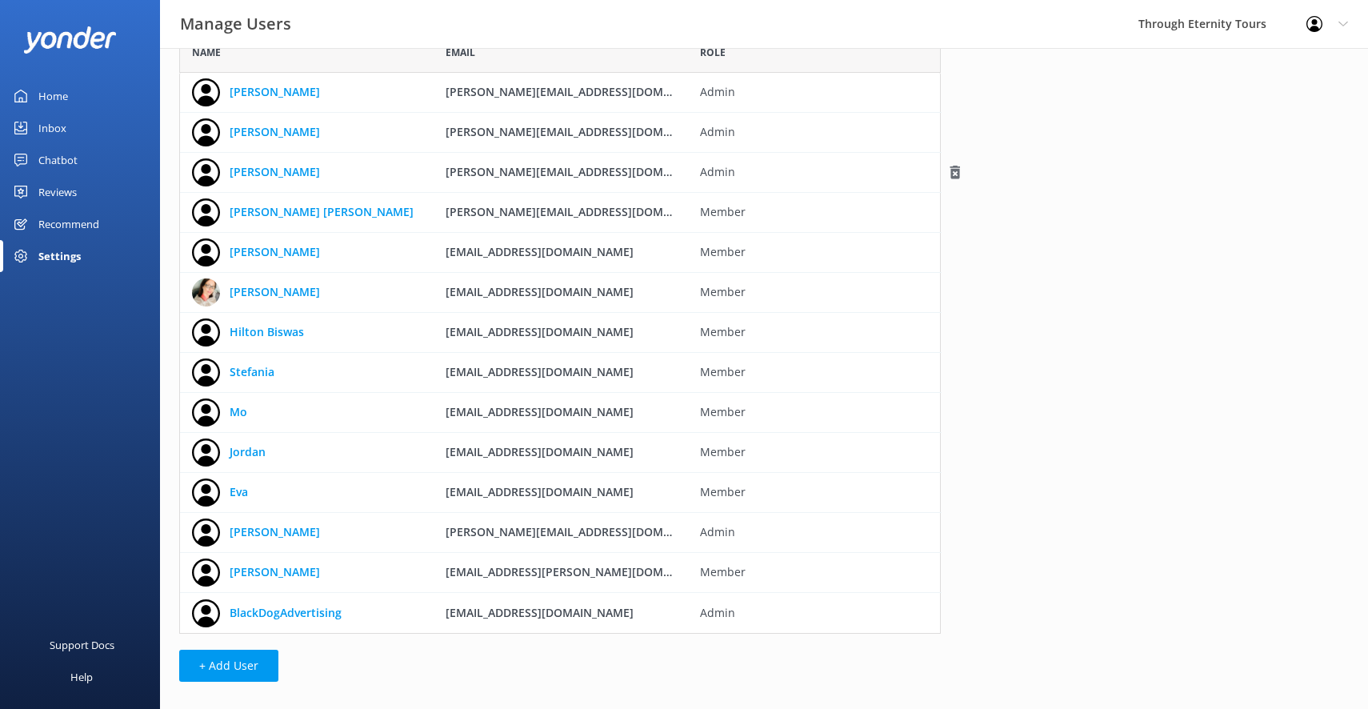
scroll to position [44, 0]
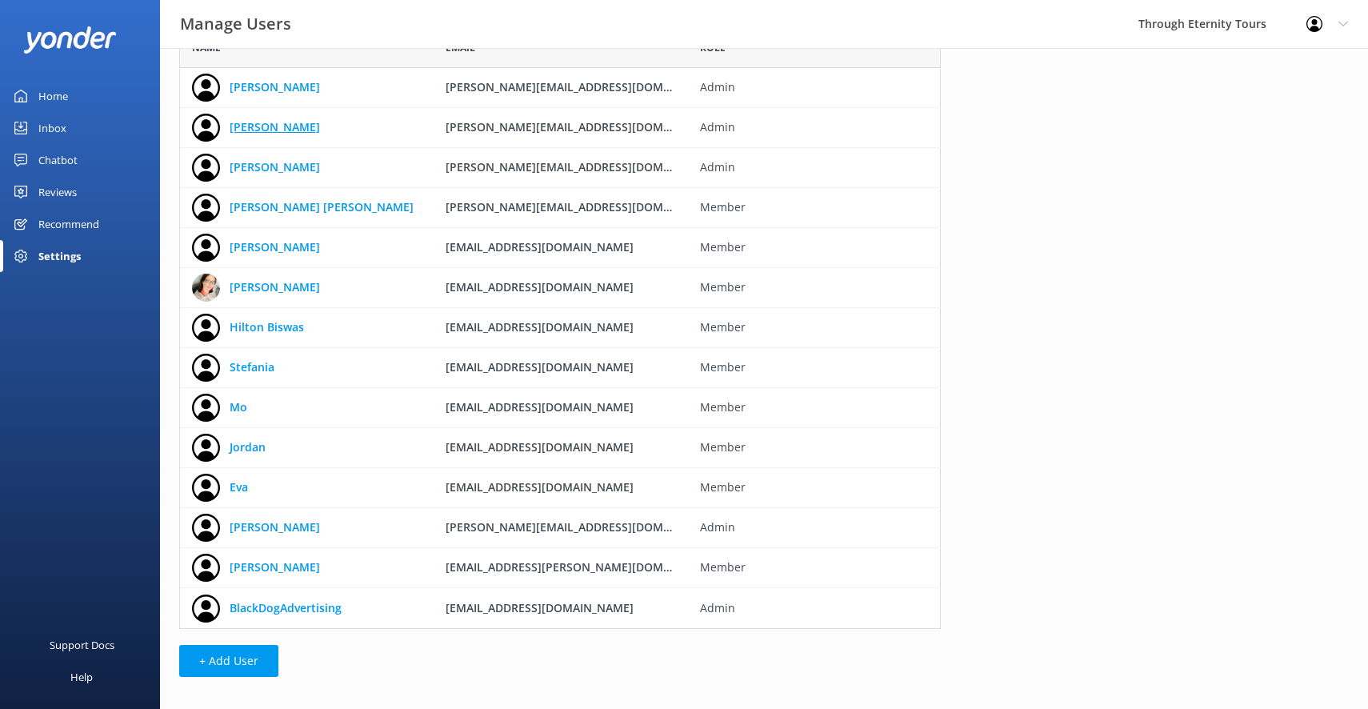
click at [246, 132] on link "[PERSON_NAME]" at bounding box center [275, 127] width 90 height 18
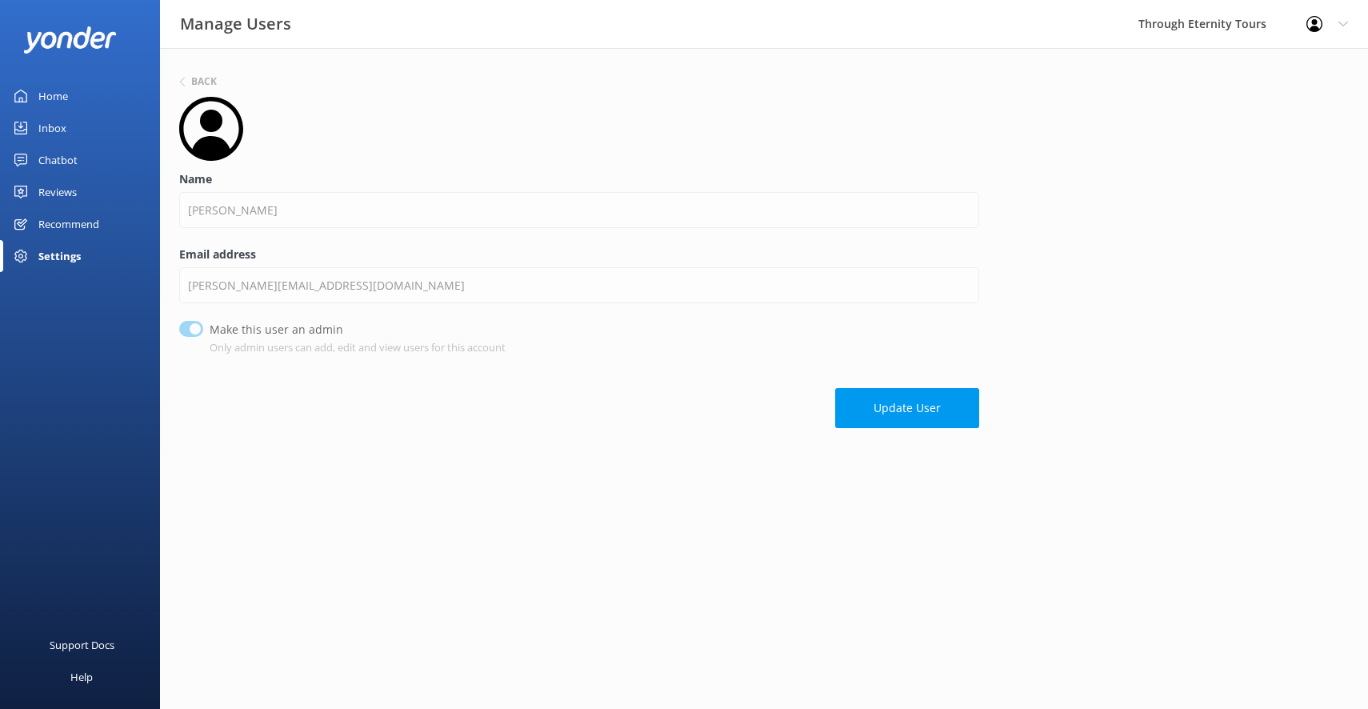
click at [214, 129] on use at bounding box center [211, 129] width 64 height 64
click at [185, 81] on icon at bounding box center [183, 82] width 10 height 10
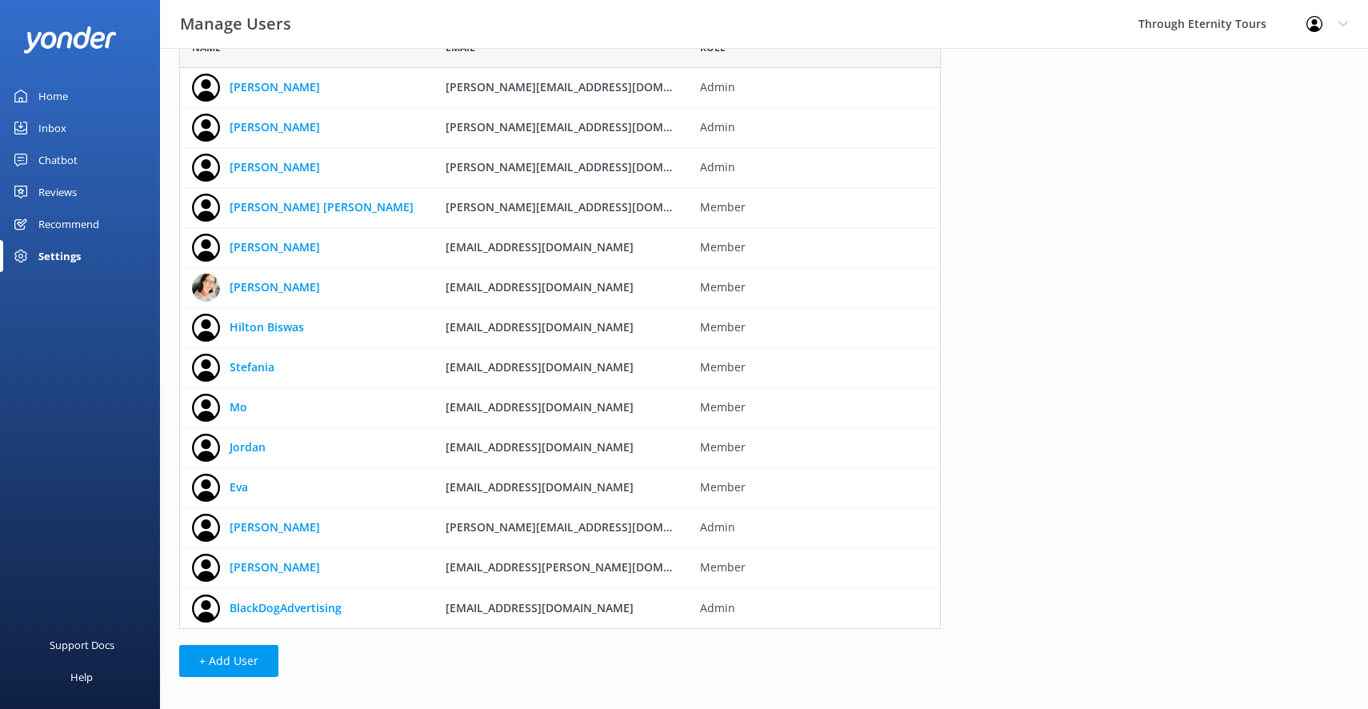
scroll to position [601, 761]
click at [254, 127] on link "[PERSON_NAME]" at bounding box center [275, 127] width 90 height 18
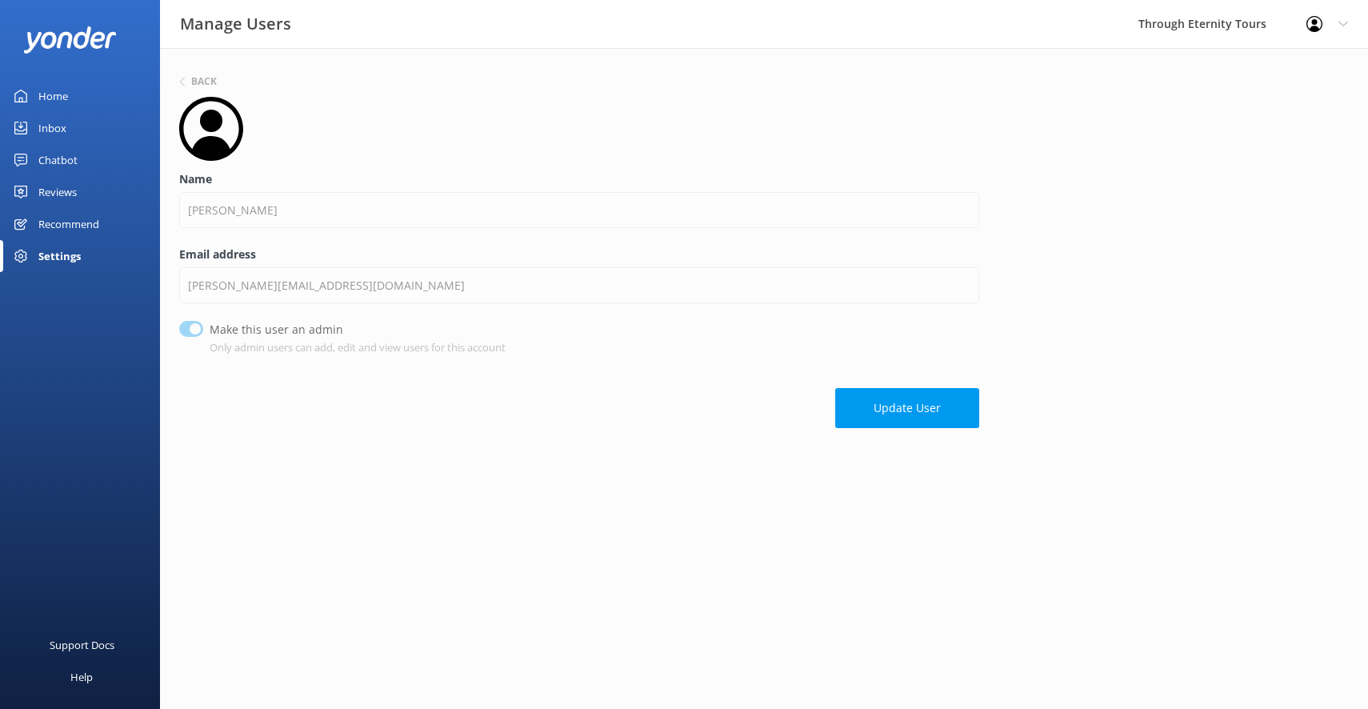
click at [228, 127] on icon at bounding box center [211, 129] width 64 height 64
click at [1328, 24] on div at bounding box center [1319, 24] width 26 height 16
click at [1292, 70] on link "Profile Settings" at bounding box center [1288, 68] width 160 height 40
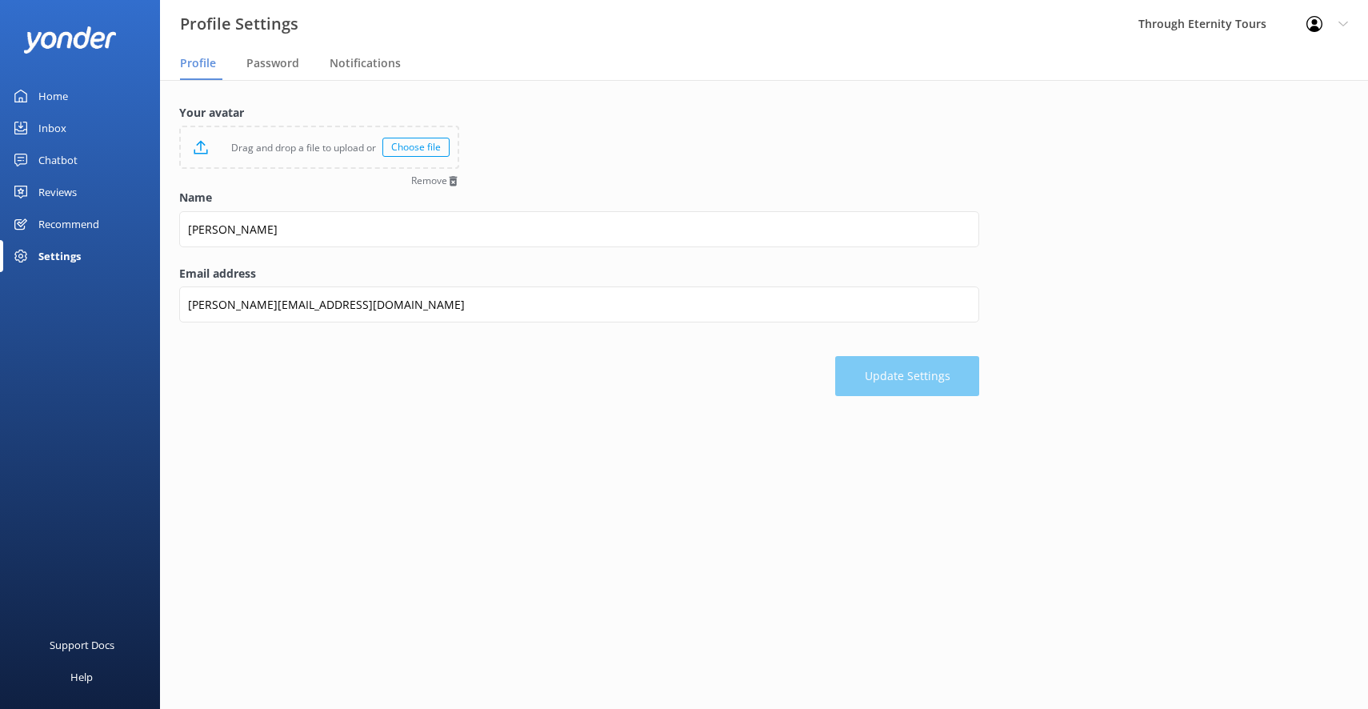
click at [421, 146] on div "Choose file" at bounding box center [415, 147] width 67 height 19
click at [1312, 23] on use at bounding box center [1314, 24] width 16 height 16
click at [1280, 75] on link "Profile Settings" at bounding box center [1288, 68] width 160 height 40
click at [1311, 25] on icon at bounding box center [1314, 24] width 16 height 16
click at [405, 147] on div "Choose file" at bounding box center [415, 147] width 67 height 19
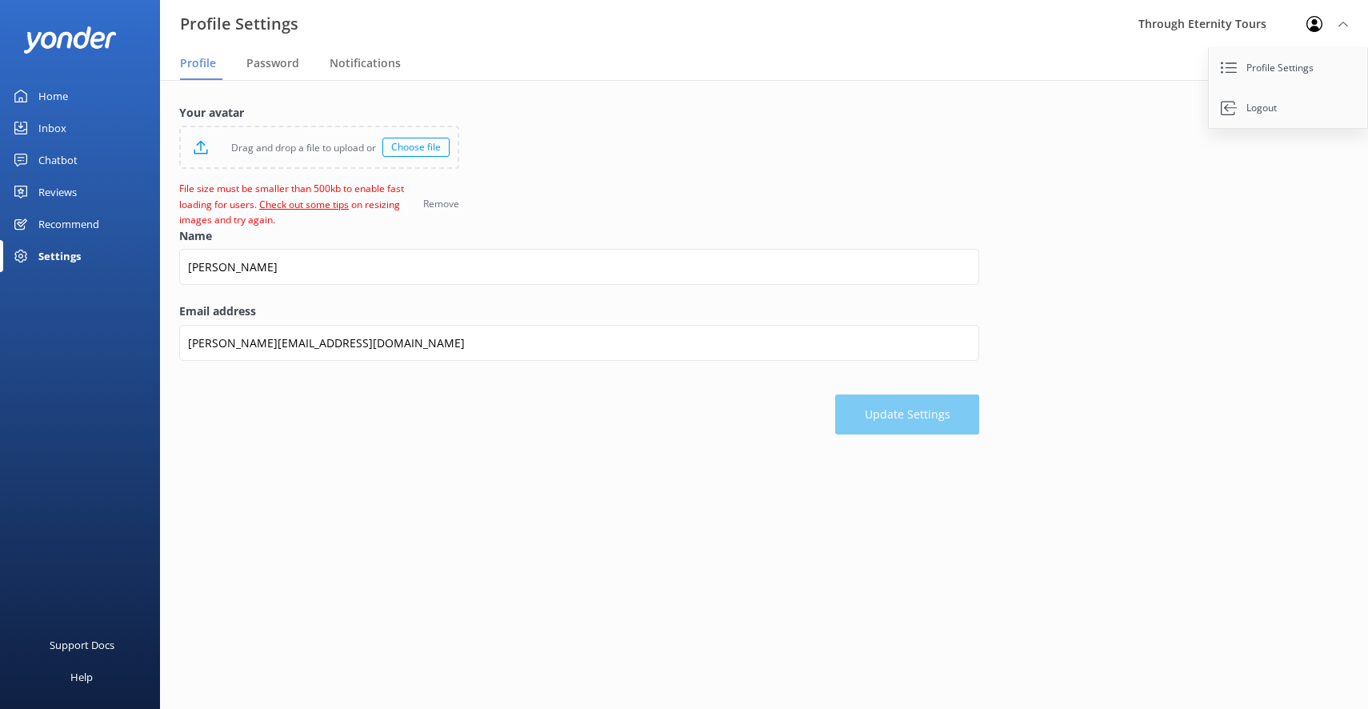
click at [422, 147] on div "Choose file" at bounding box center [415, 147] width 67 height 19
